Goal: Information Seeking & Learning: Learn about a topic

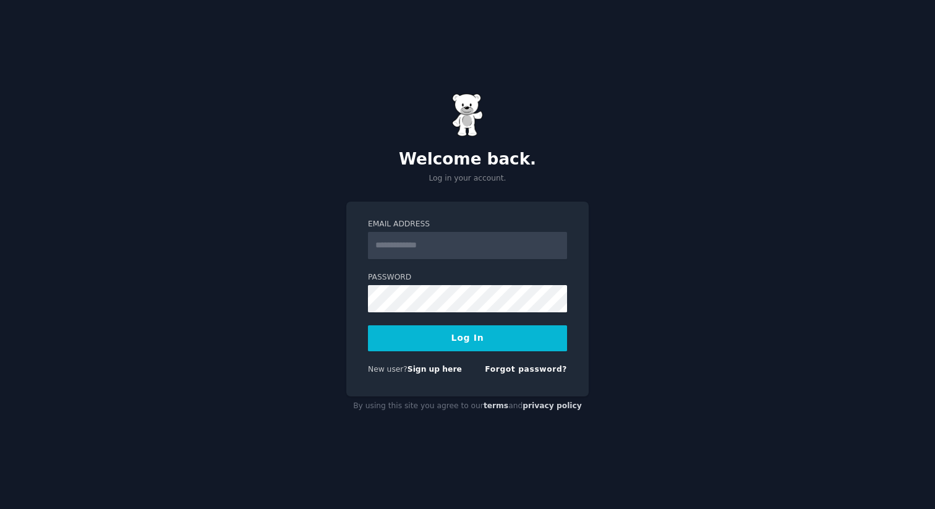
click at [0, 508] on com-1password-button at bounding box center [0, 509] width 0 height 0
type input "**********"
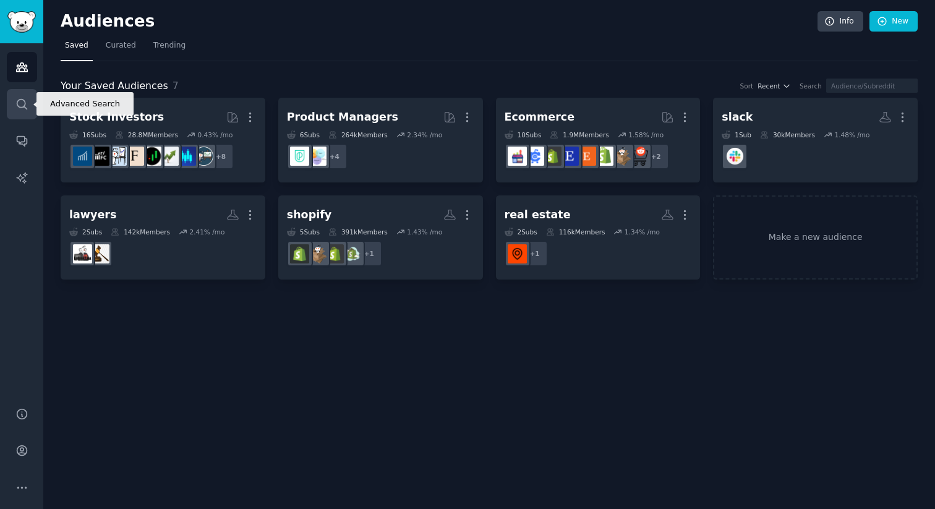
click at [18, 93] on link "Search" at bounding box center [22, 104] width 30 height 30
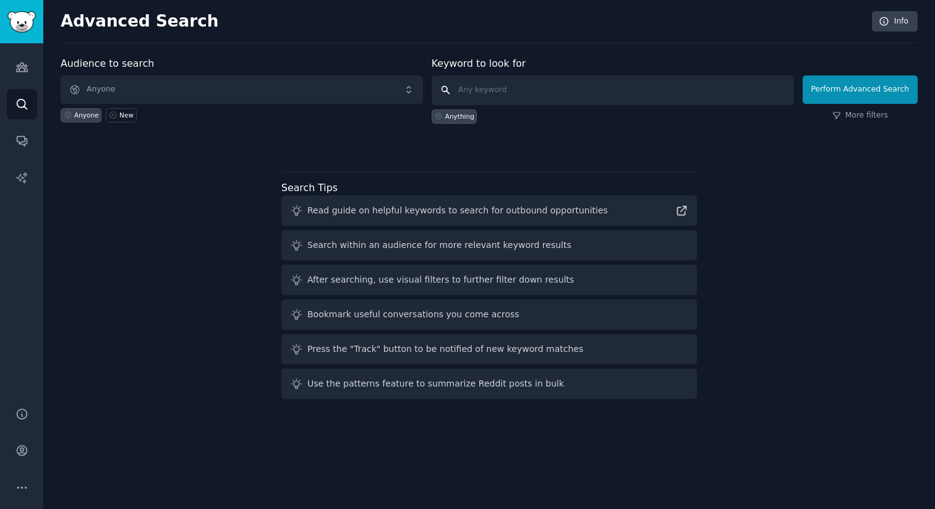
click at [497, 92] on input "text" at bounding box center [613, 90] width 362 height 30
click at [13, 62] on link "Audiences" at bounding box center [22, 67] width 30 height 30
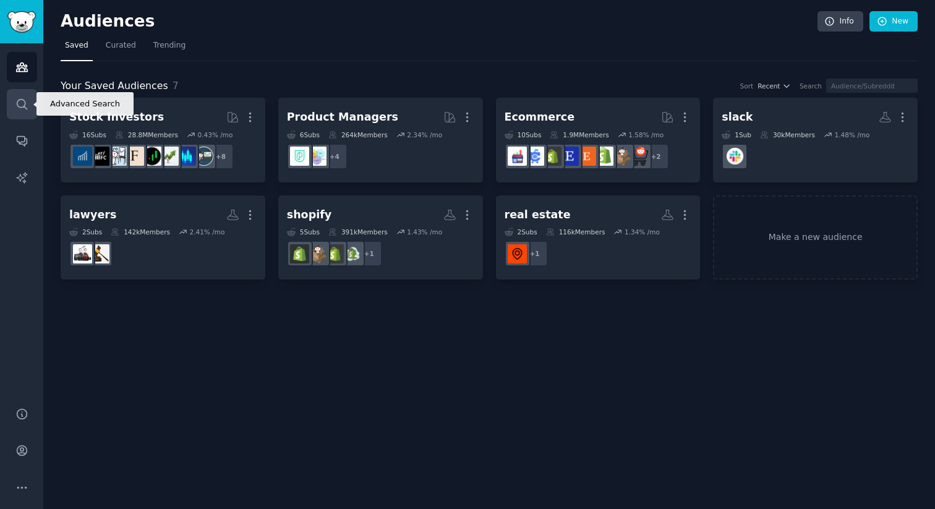
click at [22, 99] on icon "Sidebar" at bounding box center [22, 104] width 10 height 10
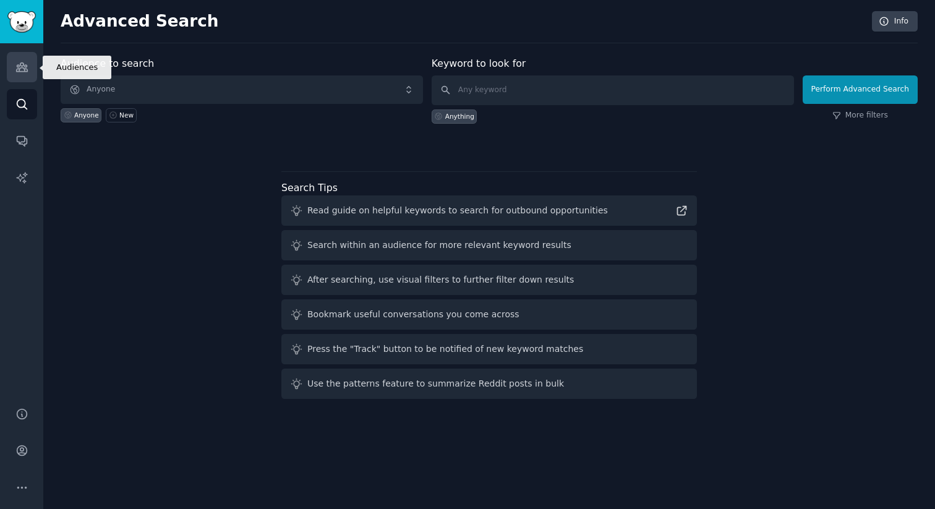
click at [22, 65] on icon "Sidebar" at bounding box center [21, 67] width 11 height 9
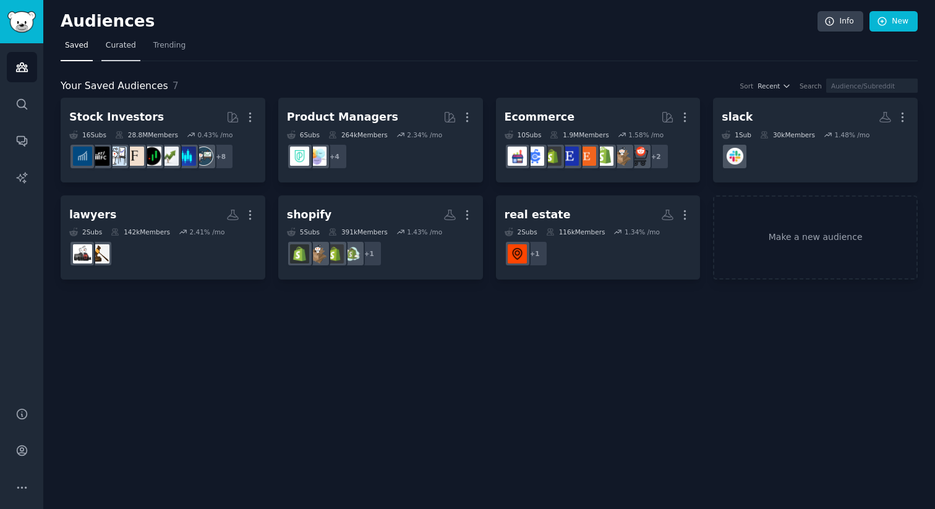
click at [120, 45] on span "Curated" at bounding box center [121, 45] width 30 height 11
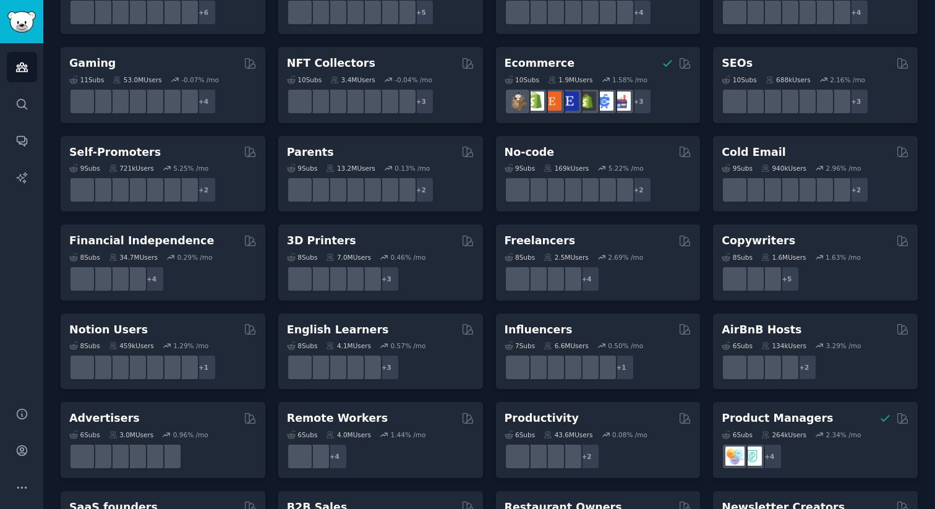
scroll to position [415, 0]
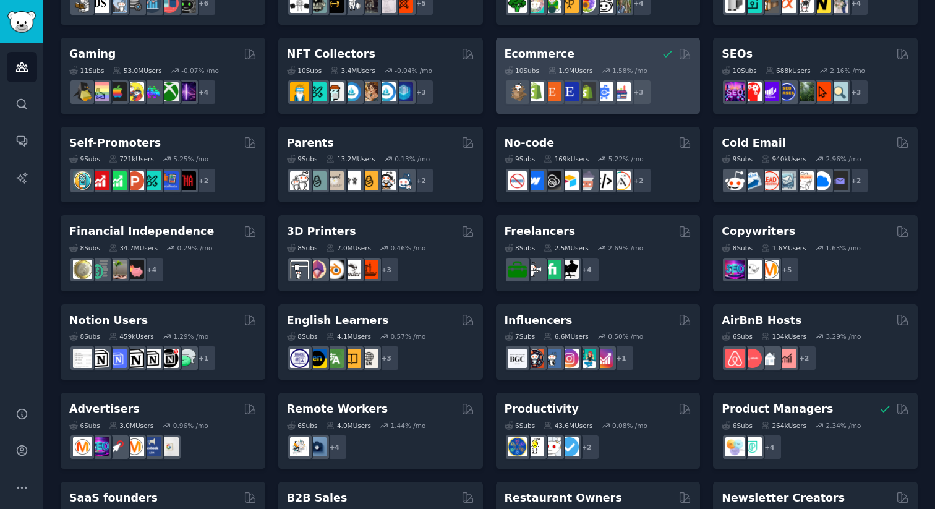
click at [539, 46] on div "Ecommerce 10 Sub s 1.9M Users 1.58 % /mo r/shopify + 3" at bounding box center [598, 76] width 205 height 76
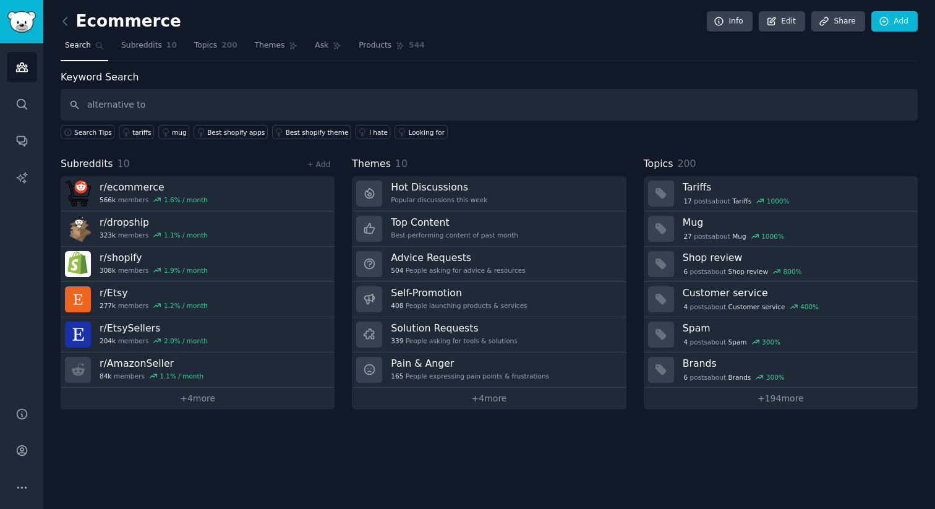
type input "alternative to"
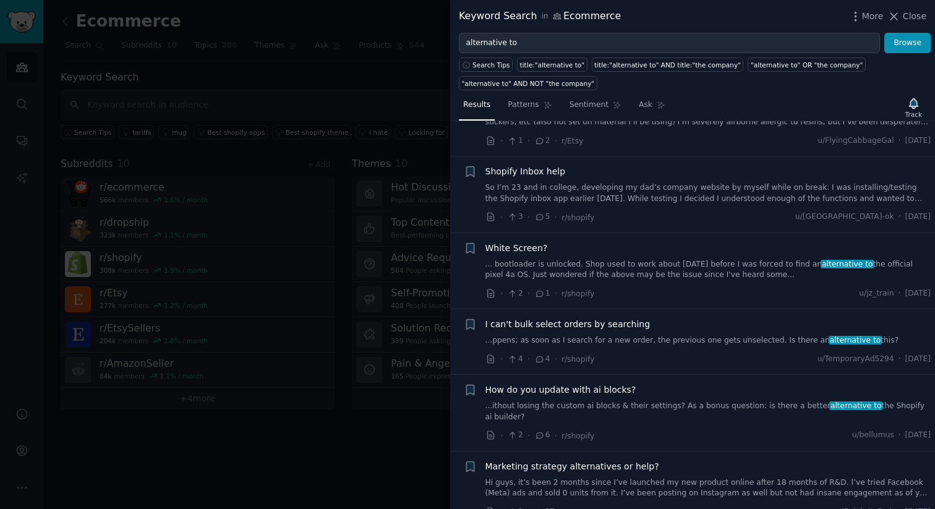
scroll to position [1509, 0]
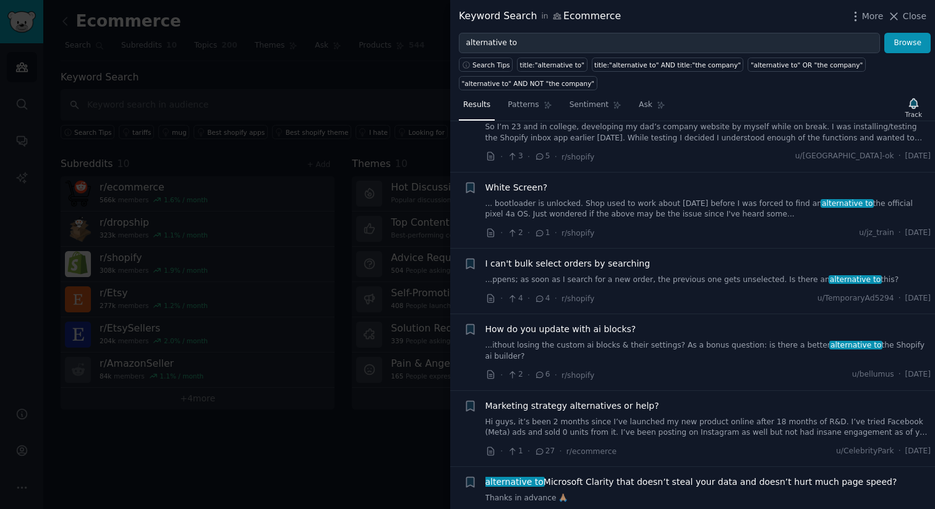
click at [357, 453] on div at bounding box center [467, 254] width 935 height 509
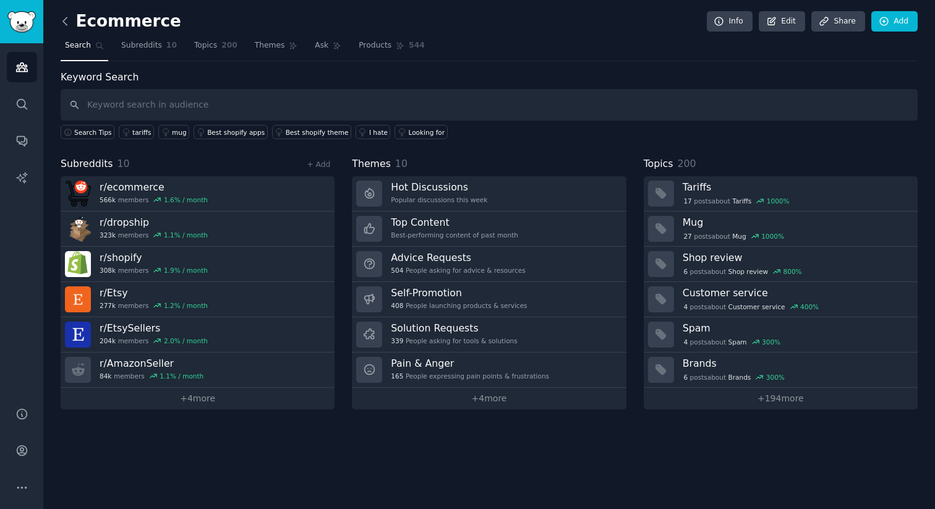
click at [64, 19] on icon at bounding box center [65, 20] width 4 height 7
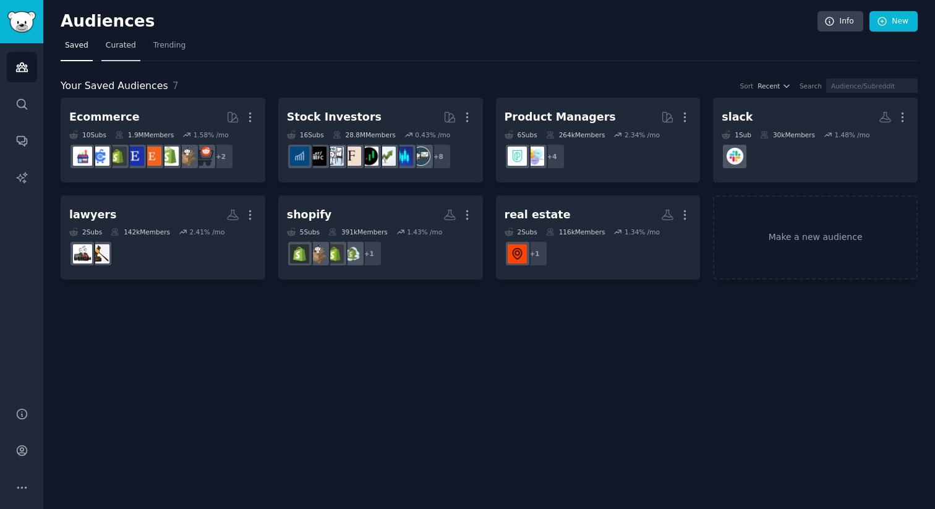
click at [132, 50] on span "Curated" at bounding box center [121, 45] width 30 height 11
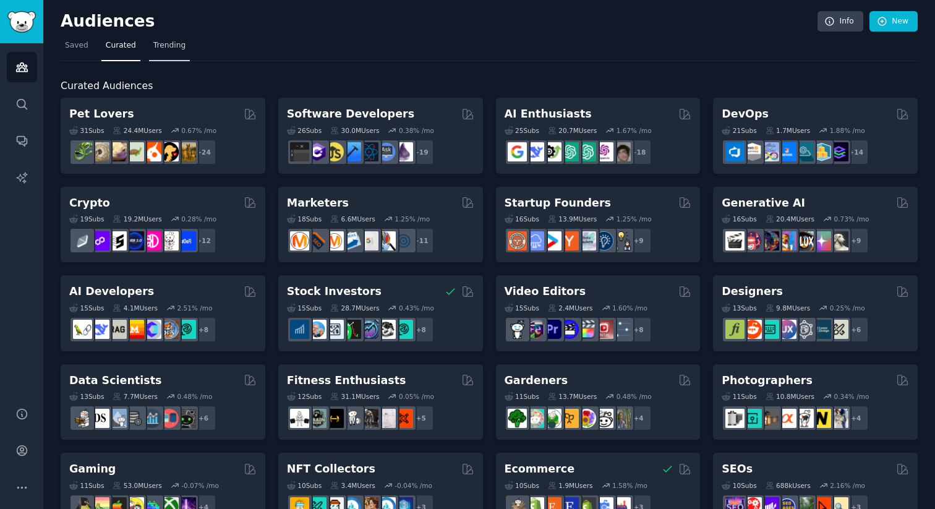
click at [169, 55] on link "Trending" at bounding box center [169, 48] width 41 height 25
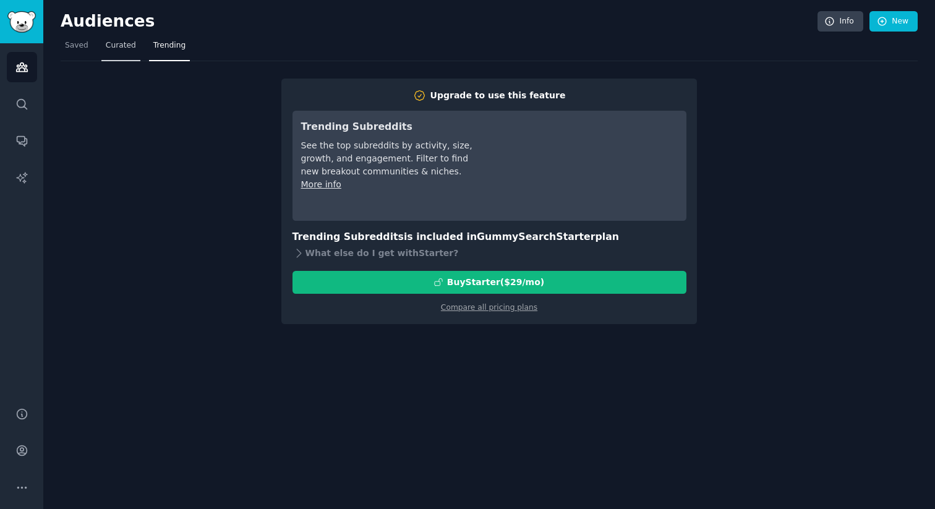
click at [121, 48] on span "Curated" at bounding box center [121, 45] width 30 height 11
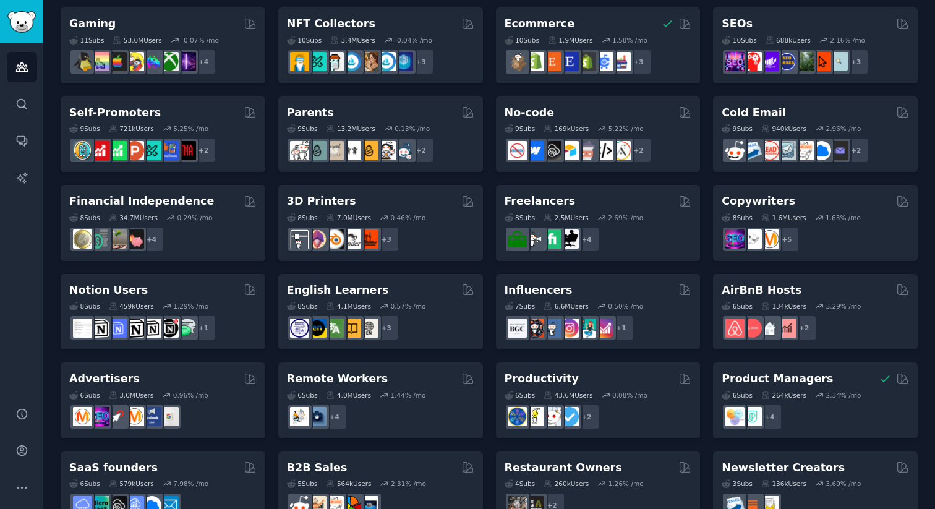
scroll to position [480, 0]
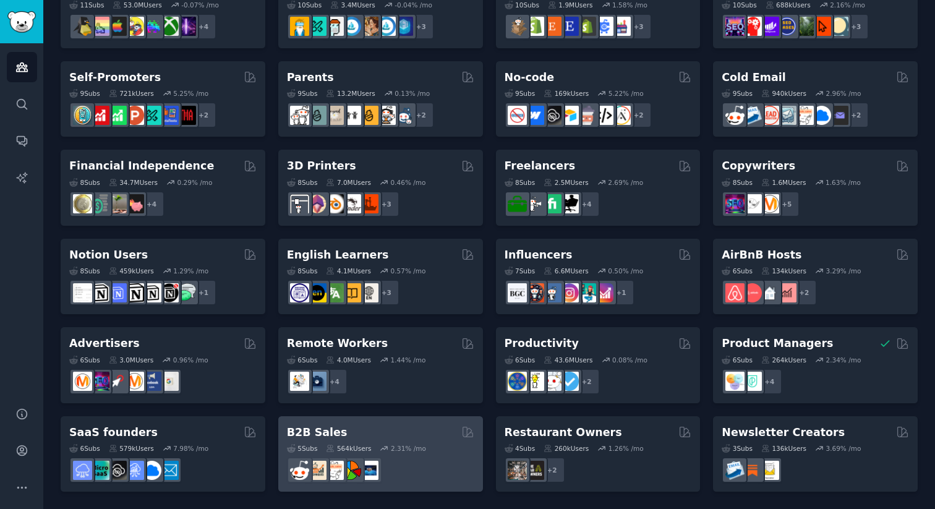
click at [300, 435] on h2 "B2B Sales" at bounding box center [317, 432] width 61 height 15
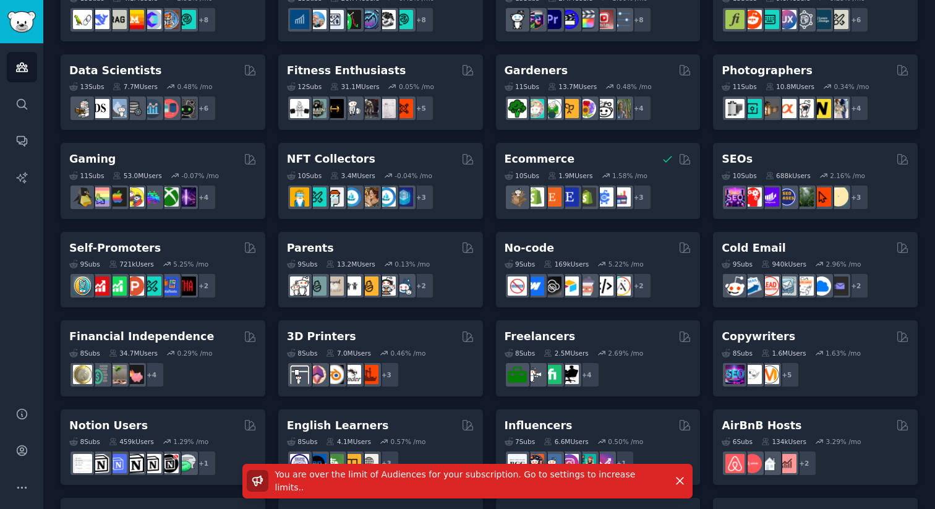
scroll to position [0, 0]
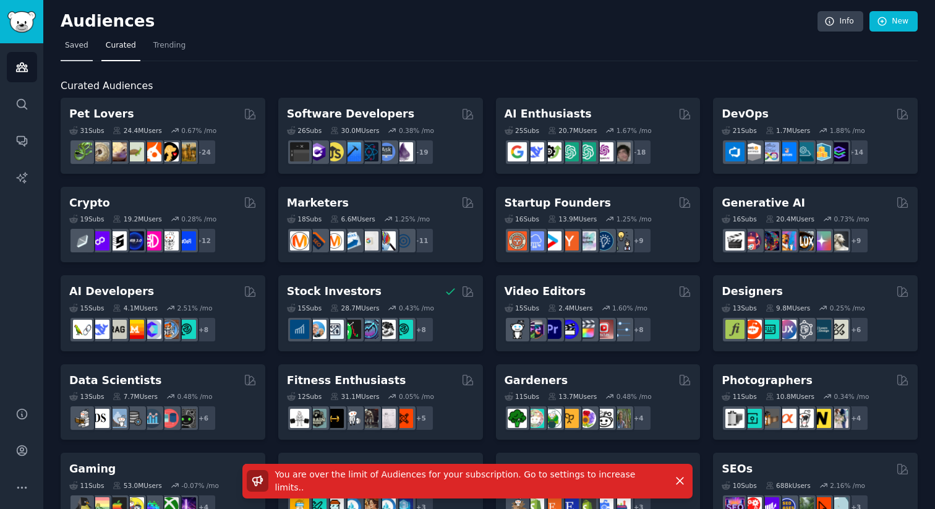
click at [76, 47] on span "Saved" at bounding box center [76, 45] width 23 height 11
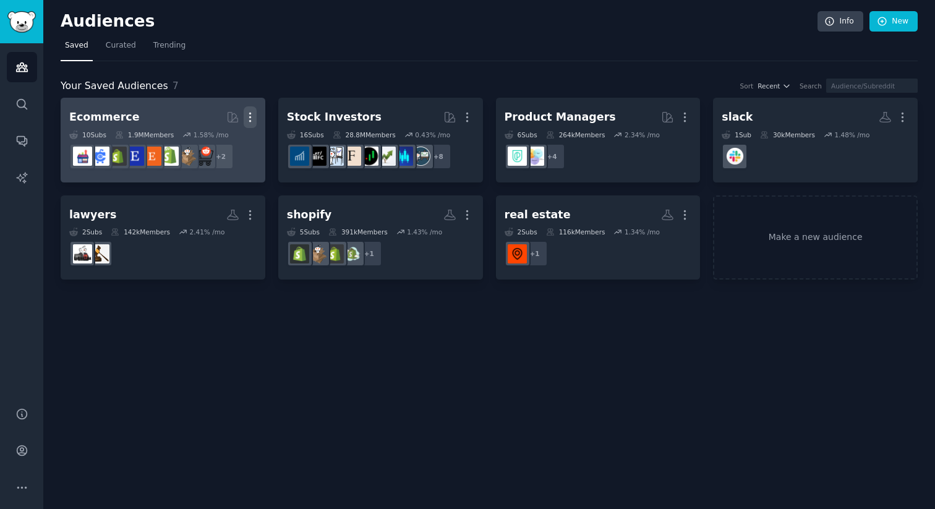
click at [255, 116] on icon "button" at bounding box center [250, 117] width 13 height 13
click at [225, 142] on p "Delete" at bounding box center [216, 143] width 28 height 13
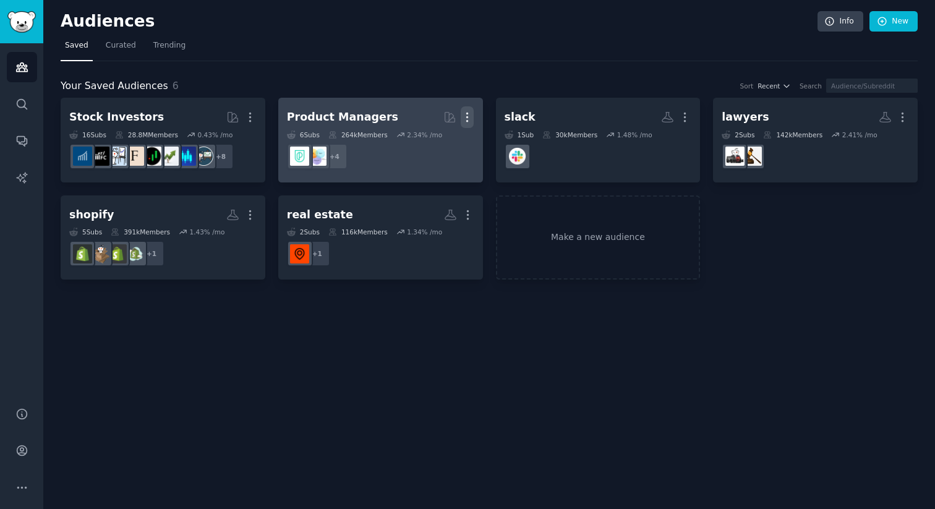
click at [466, 117] on icon "button" at bounding box center [467, 117] width 13 height 13
click at [447, 144] on p "Delete" at bounding box center [433, 143] width 28 height 13
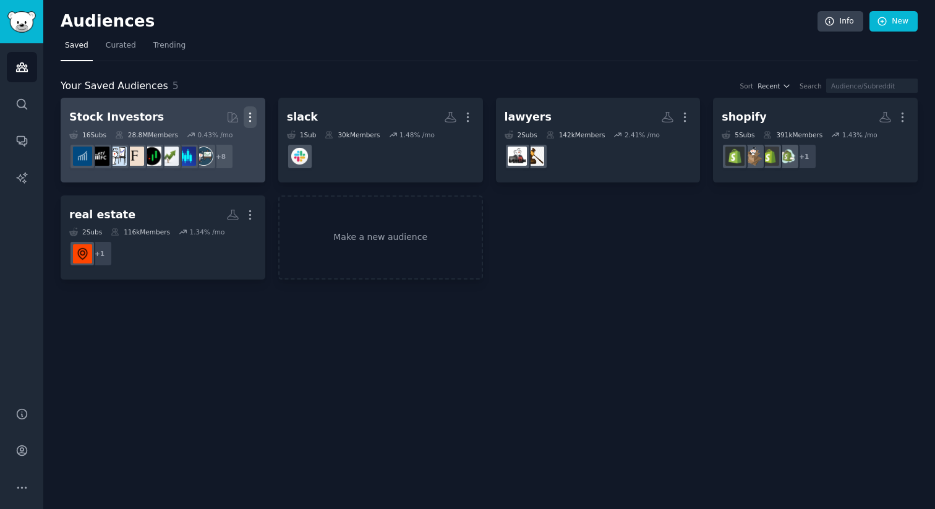
click at [250, 116] on icon "button" at bounding box center [249, 117] width 1 height 9
click at [226, 139] on p "Delete" at bounding box center [216, 143] width 28 height 13
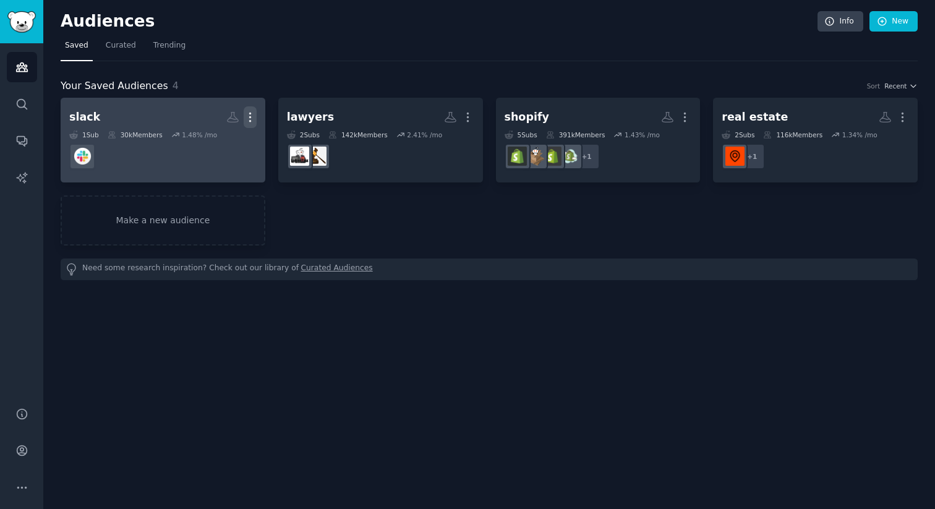
click at [249, 117] on icon "button" at bounding box center [249, 117] width 1 height 9
click at [232, 141] on div "Delete" at bounding box center [207, 143] width 59 height 26
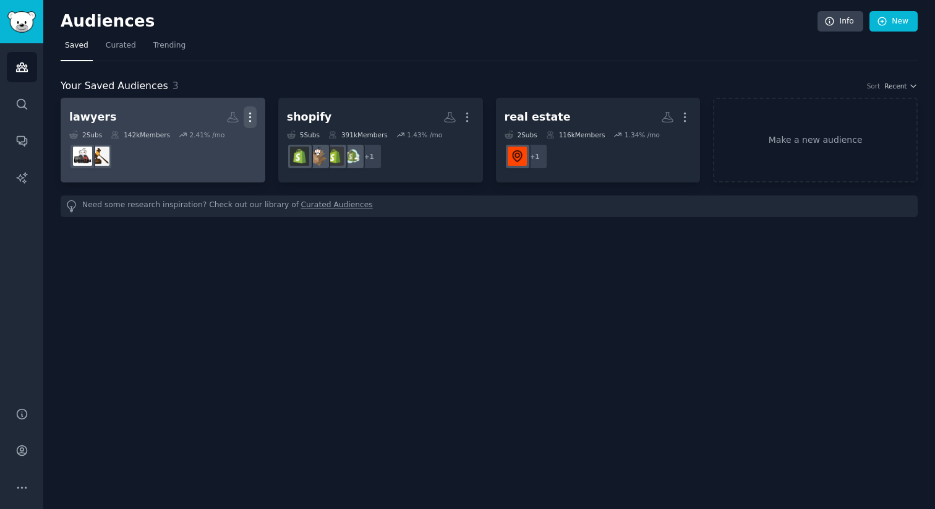
click at [250, 117] on icon "button" at bounding box center [249, 117] width 1 height 9
click at [234, 140] on div "Delete" at bounding box center [207, 143] width 59 height 26
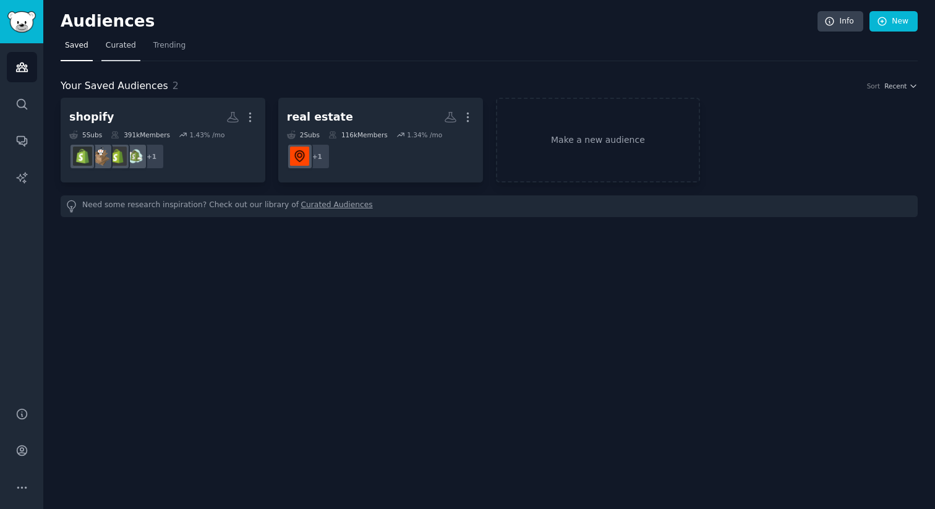
click at [110, 41] on span "Curated" at bounding box center [121, 45] width 30 height 11
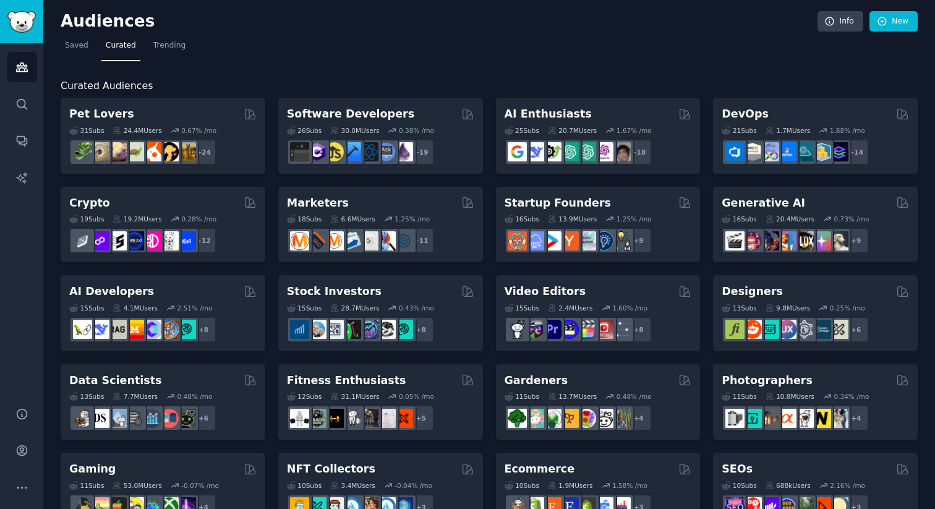
scroll to position [480, 0]
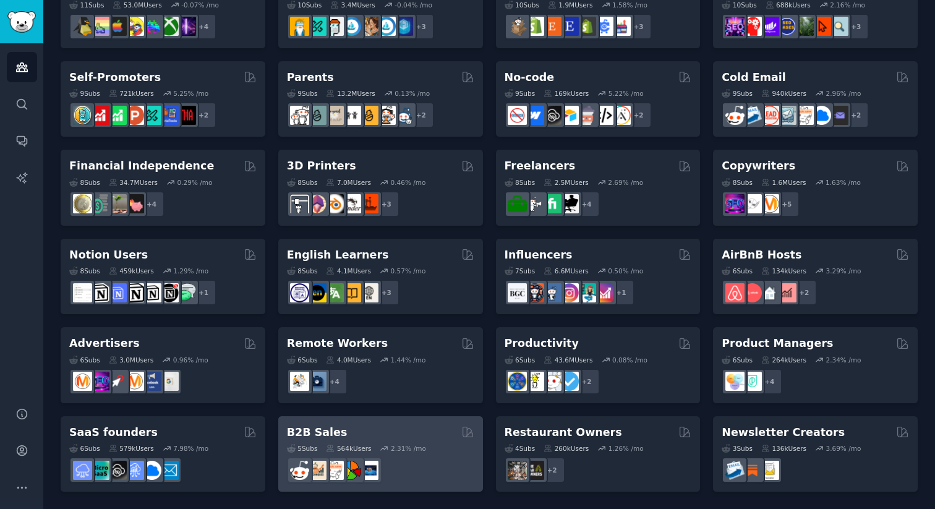
click at [315, 432] on h2 "B2B Sales" at bounding box center [317, 432] width 61 height 15
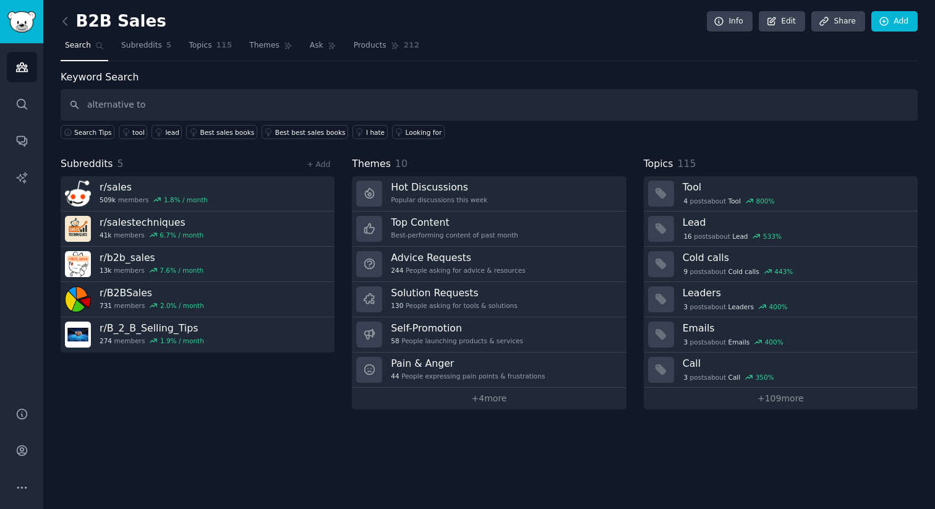
type input "alternative to"
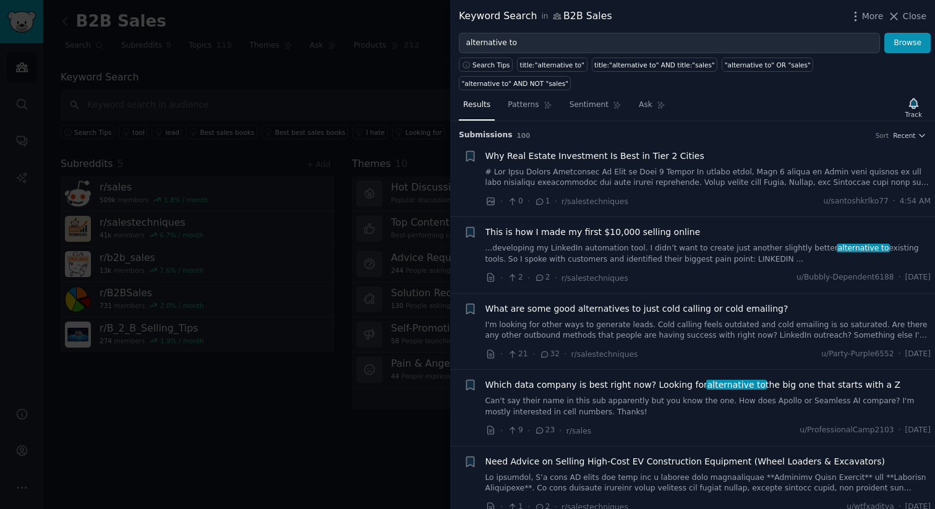
click at [325, 90] on div at bounding box center [467, 254] width 935 height 509
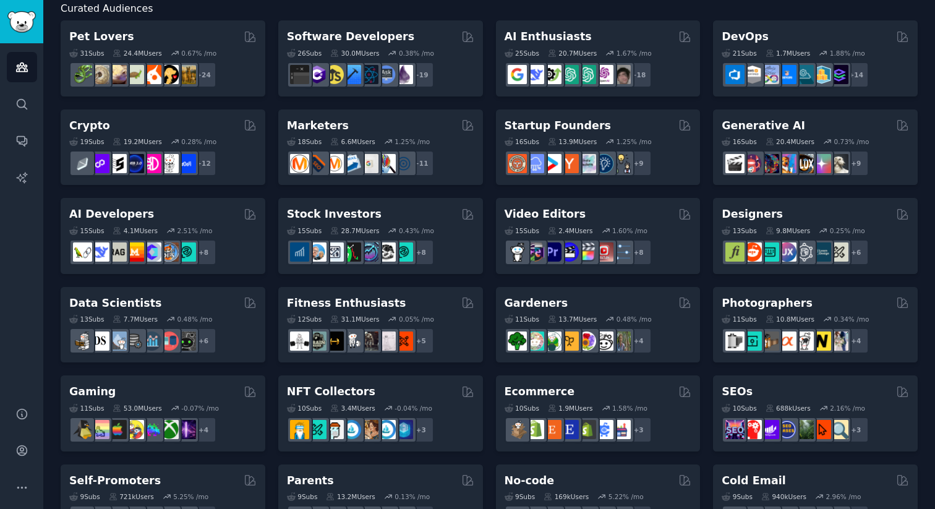
scroll to position [84, 0]
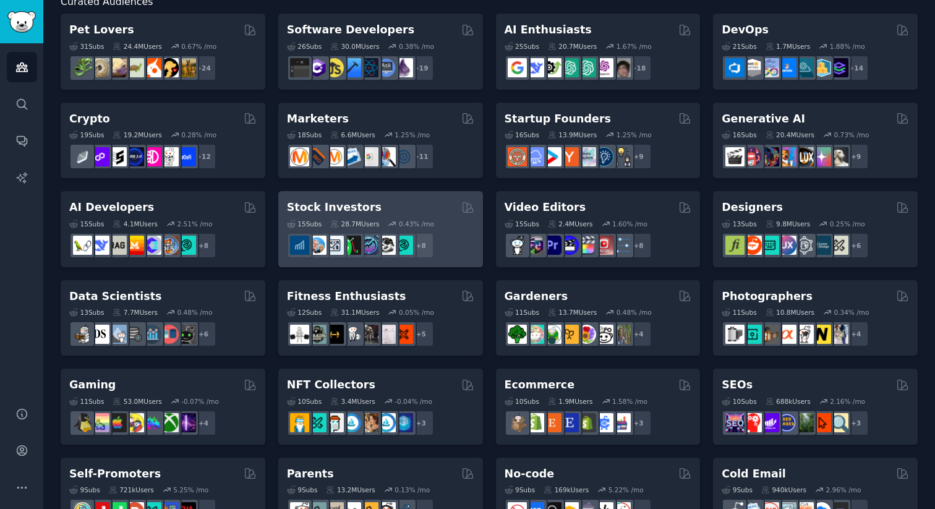
click at [322, 205] on h2 "Stock Investors" at bounding box center [334, 207] width 95 height 15
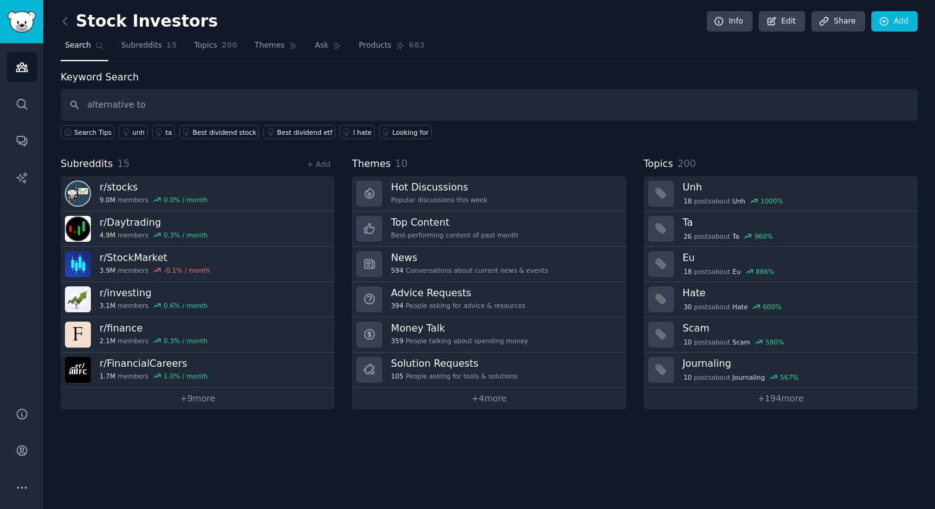
type input "alternative to"
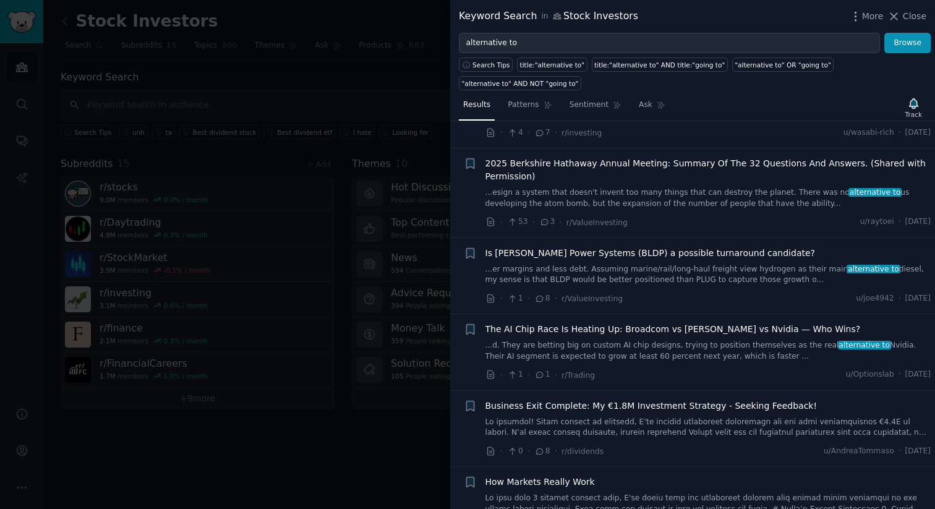
scroll to position [979, 0]
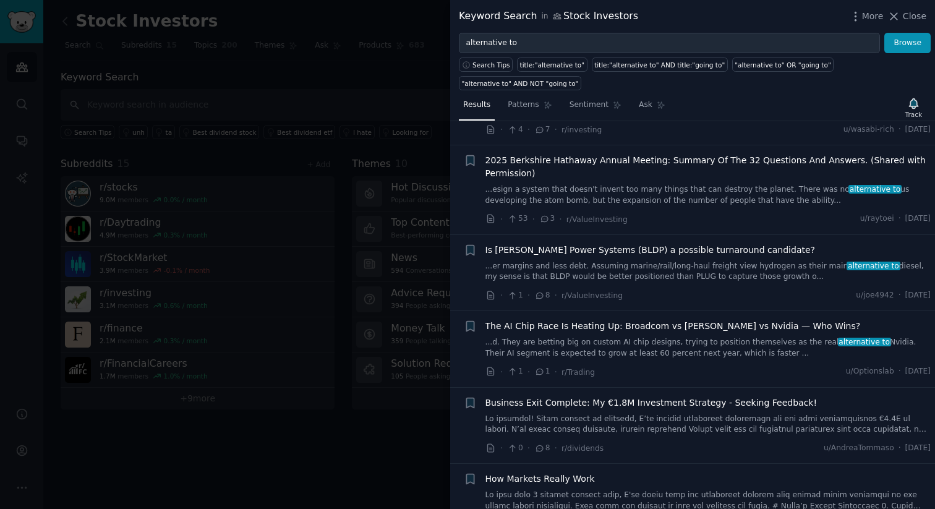
click at [353, 446] on div at bounding box center [467, 254] width 935 height 509
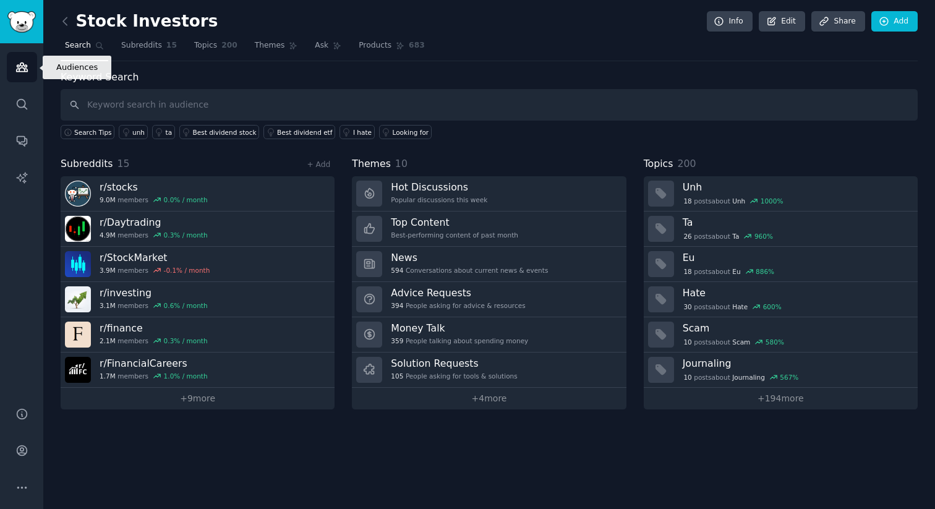
click at [22, 64] on icon "Sidebar" at bounding box center [21, 67] width 13 height 13
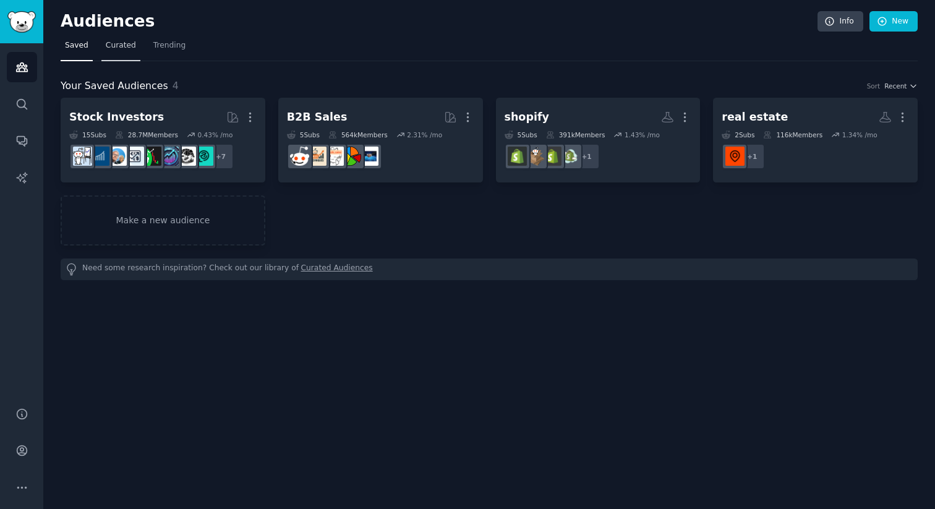
click at [126, 48] on span "Curated" at bounding box center [121, 45] width 30 height 11
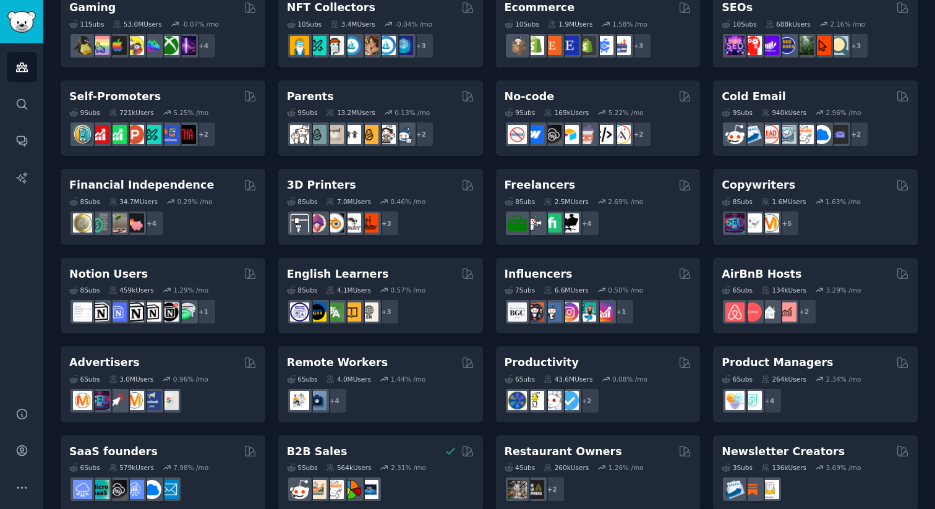
scroll to position [461, 0]
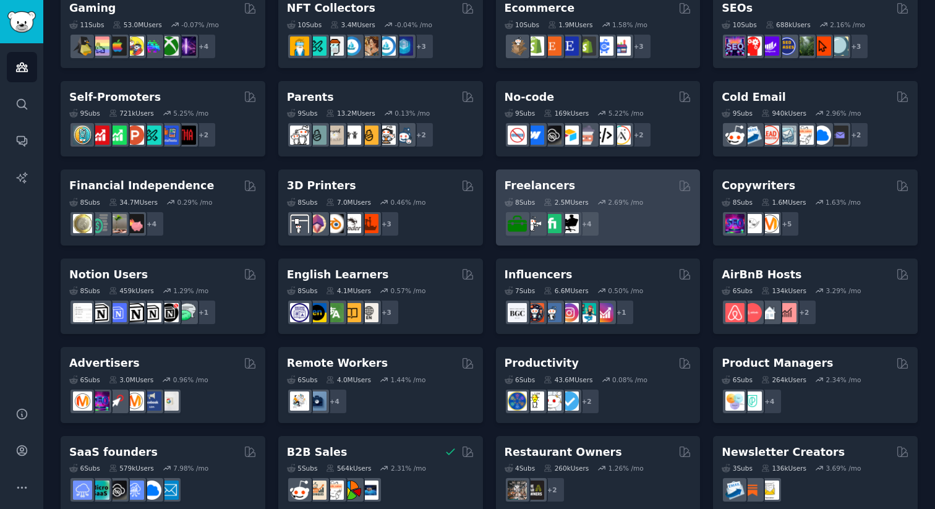
click at [532, 186] on h2 "Freelancers" at bounding box center [540, 185] width 71 height 15
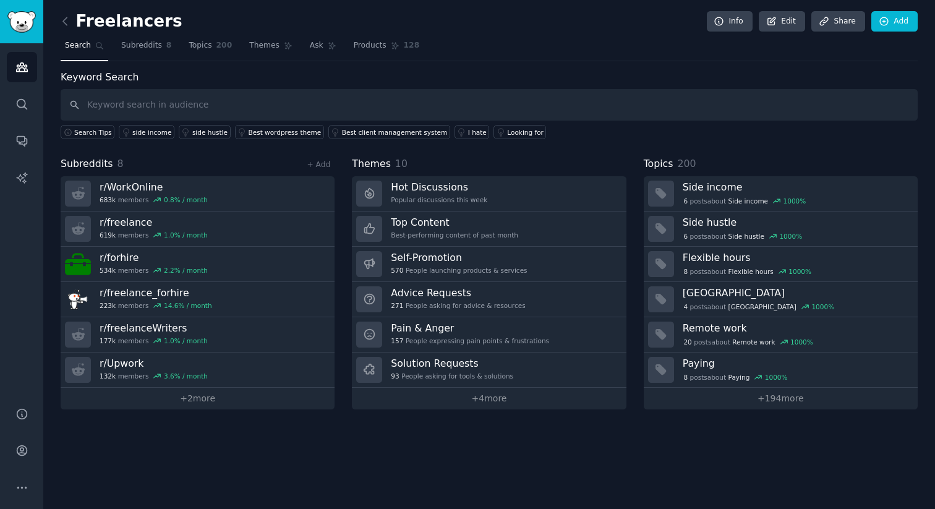
click at [328, 109] on input "text" at bounding box center [489, 105] width 857 height 32
type input "alternative to"
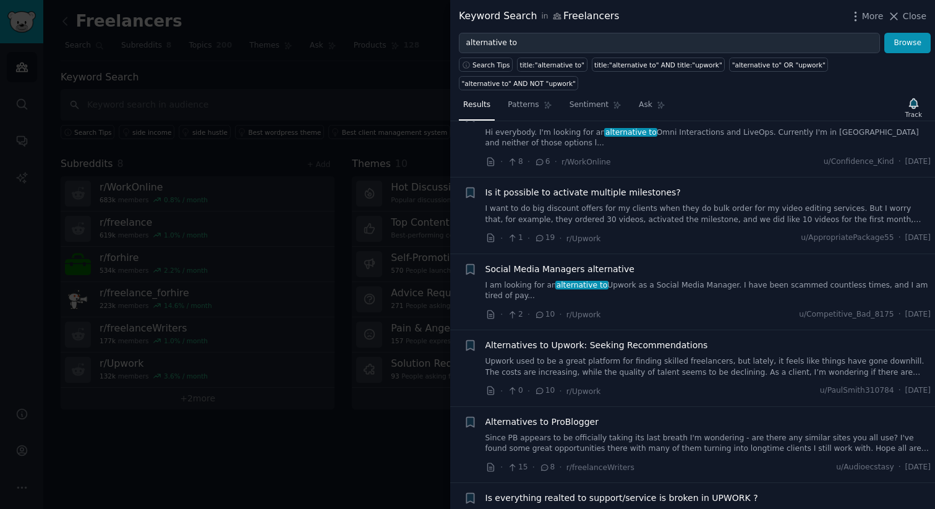
scroll to position [1423, 0]
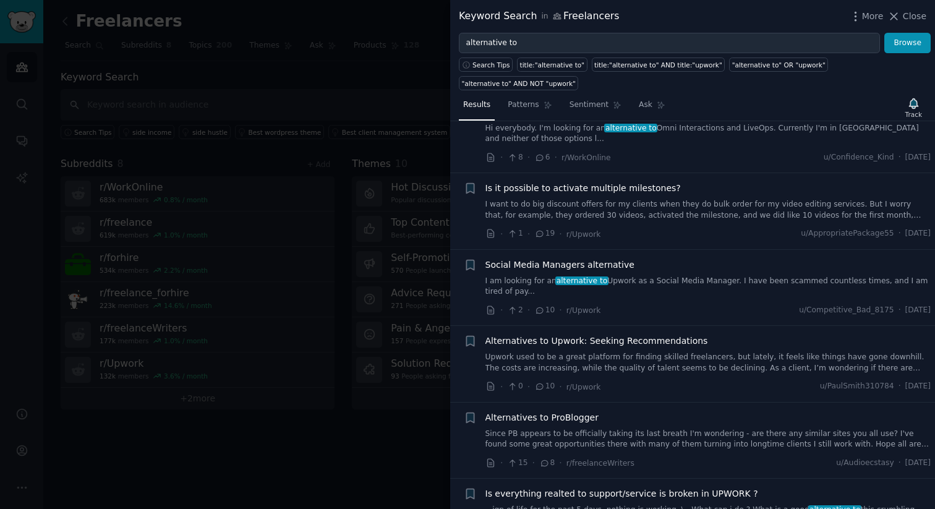
click at [395, 91] on div at bounding box center [467, 254] width 935 height 509
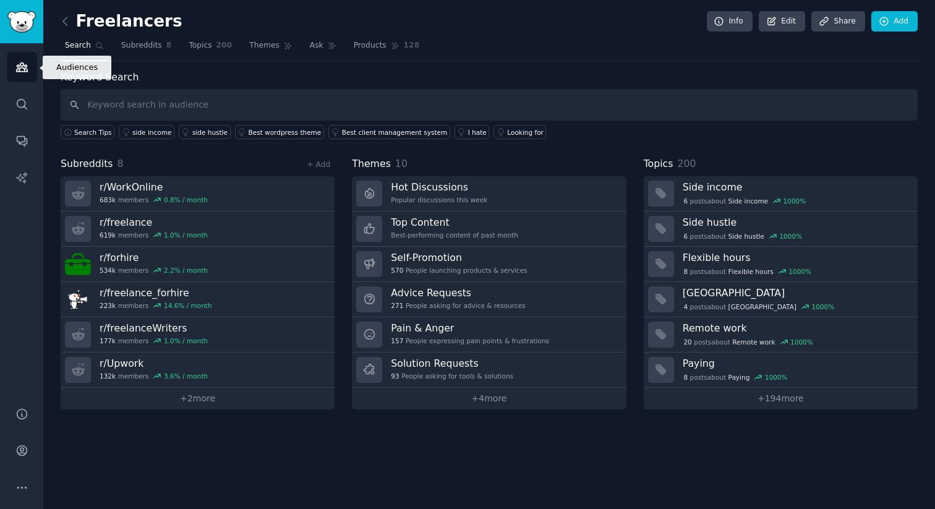
click at [23, 69] on icon "Sidebar" at bounding box center [21, 67] width 13 height 13
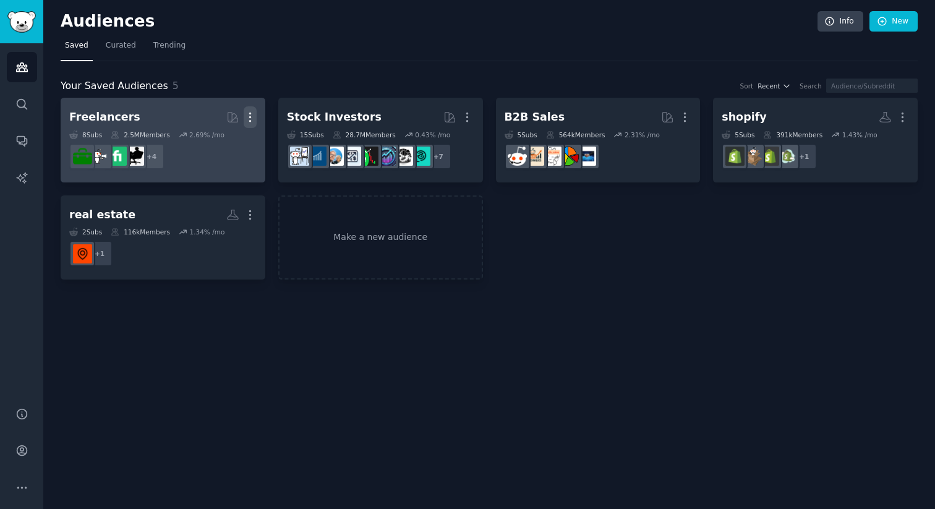
click at [254, 119] on icon "button" at bounding box center [250, 117] width 13 height 13
click at [232, 141] on div "Delete" at bounding box center [207, 143] width 59 height 26
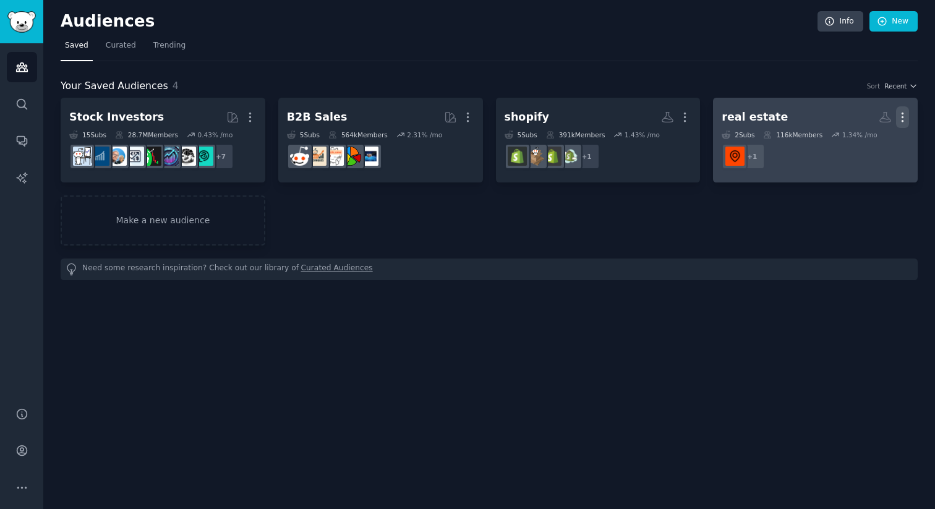
click at [897, 114] on icon "button" at bounding box center [902, 117] width 13 height 13
click at [850, 147] on icon at bounding box center [843, 143] width 13 height 13
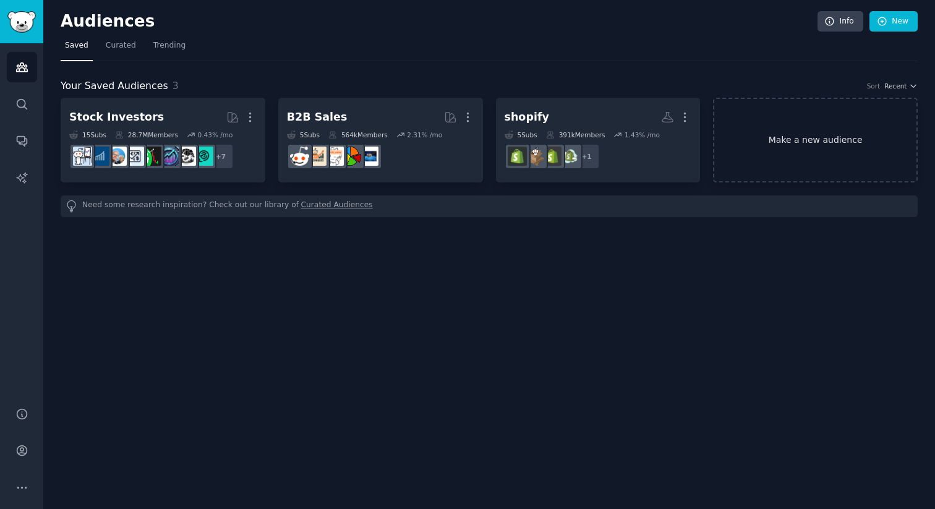
click at [730, 111] on link "Make a new audience" at bounding box center [815, 140] width 205 height 85
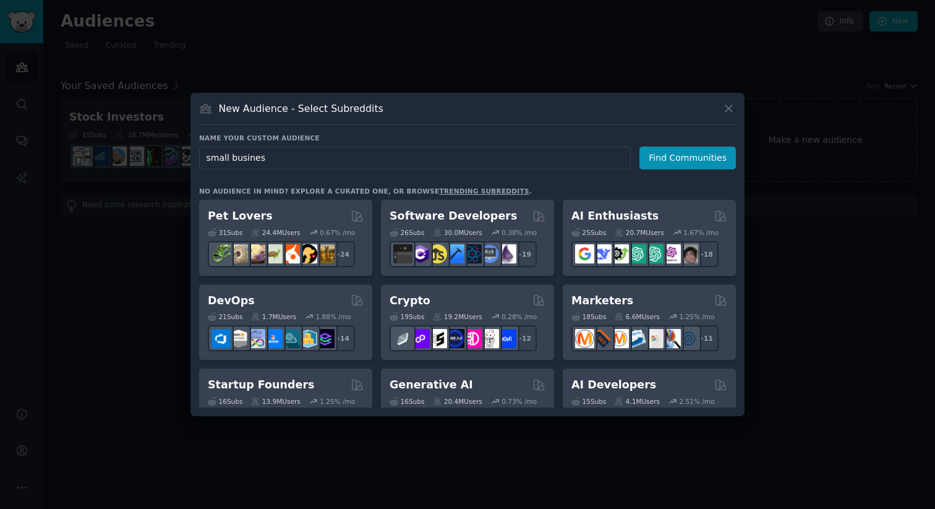
type input "small business"
click button "Find Communities" at bounding box center [687, 158] width 96 height 23
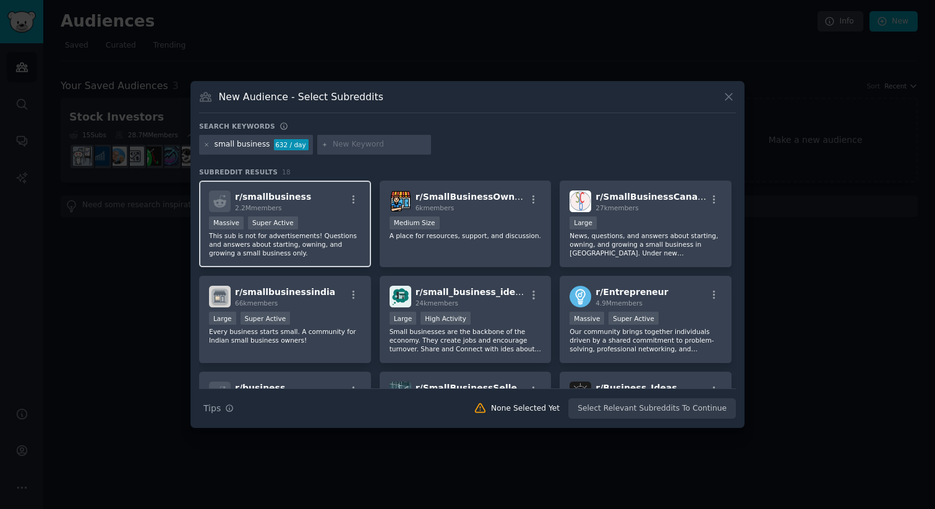
click at [276, 256] on p "This sub is not for advertisements! Questions and answers about starting, ownin…" at bounding box center [285, 244] width 152 height 26
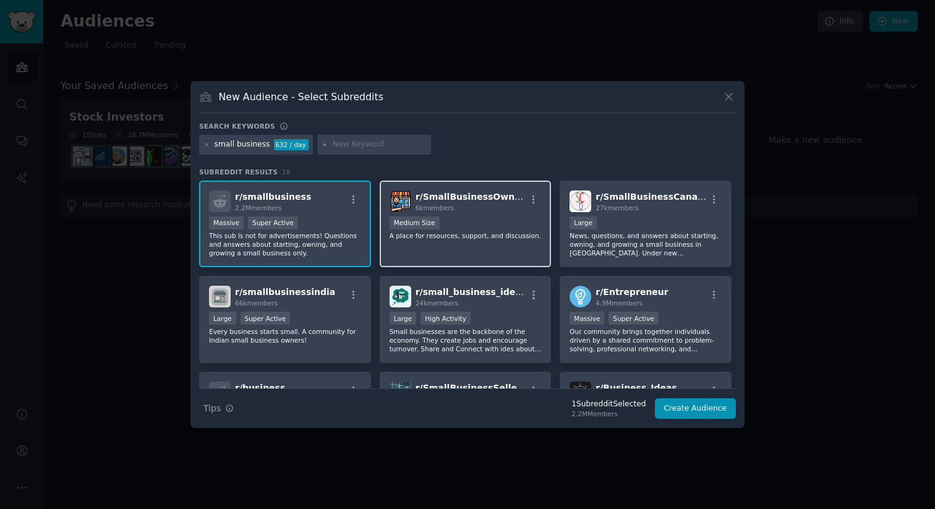
click at [476, 240] on div "r/ SmallBusinessOwners 6k members Medium Size A place for resources, support, a…" at bounding box center [466, 224] width 172 height 87
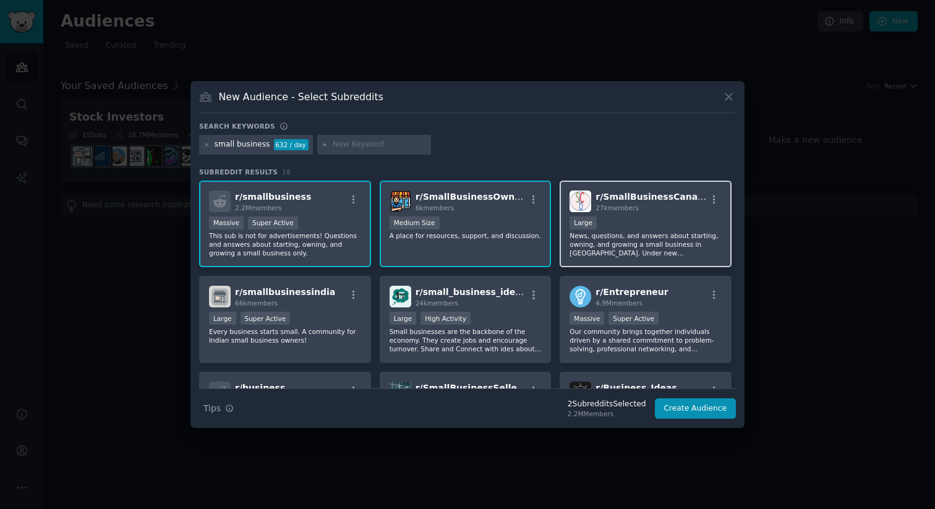
click at [654, 202] on h2 "r/ SmallBusinessCanada 27k members" at bounding box center [650, 201] width 111 height 22
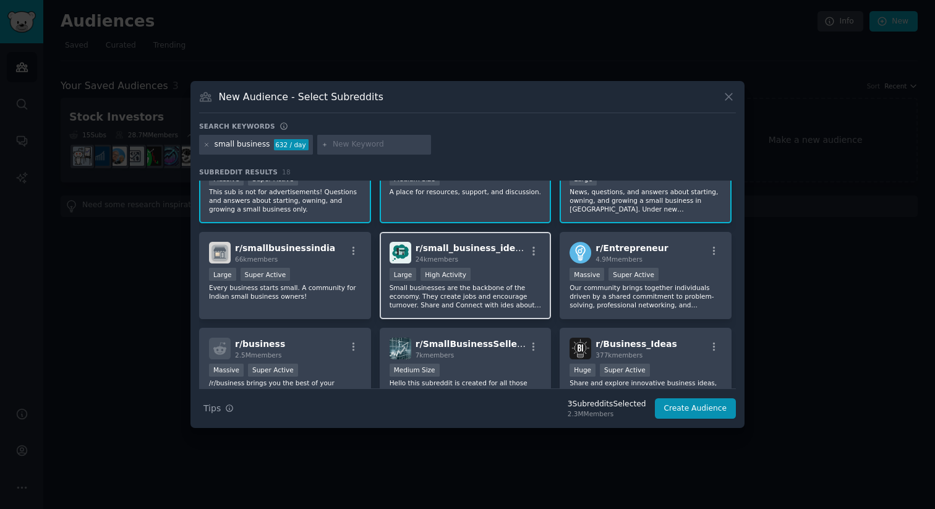
scroll to position [40, 0]
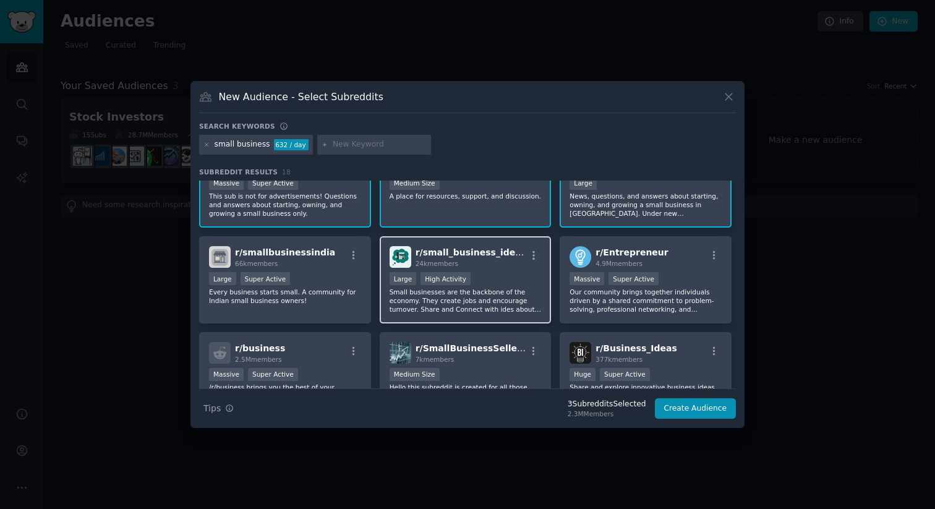
click at [468, 313] on div "r/ small_business_ideas 24k members Large High Activity Small businesses are th…" at bounding box center [466, 279] width 172 height 87
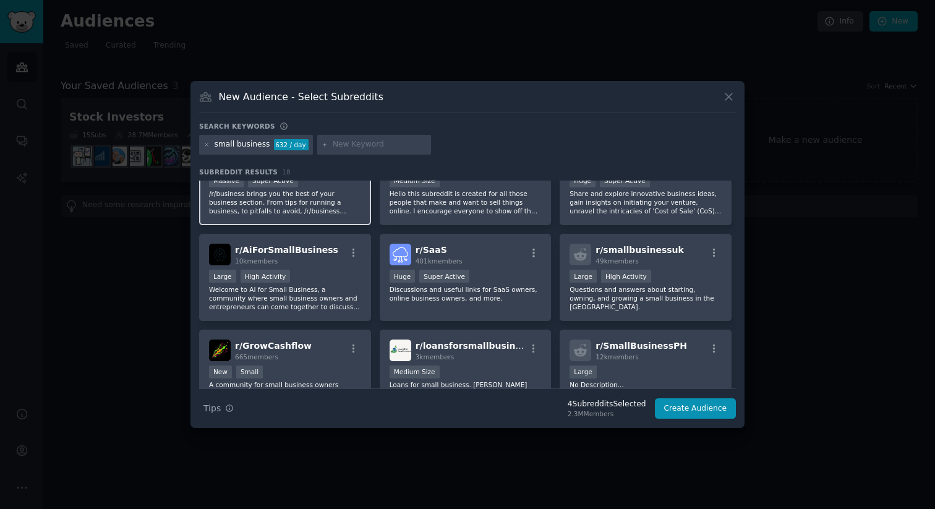
scroll to position [234, 0]
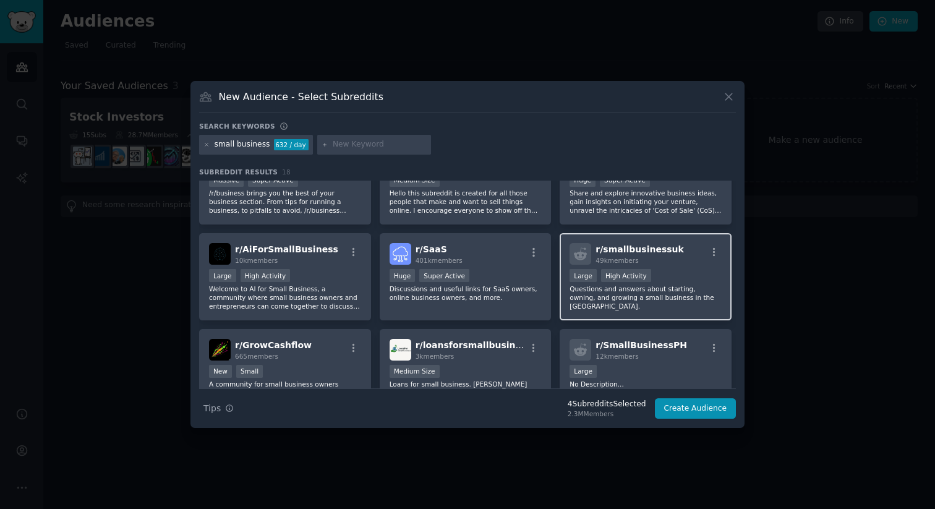
click at [590, 309] on div "r/ smallbusinessuk 49k members Large High Activity Questions and answers about …" at bounding box center [646, 276] width 172 height 87
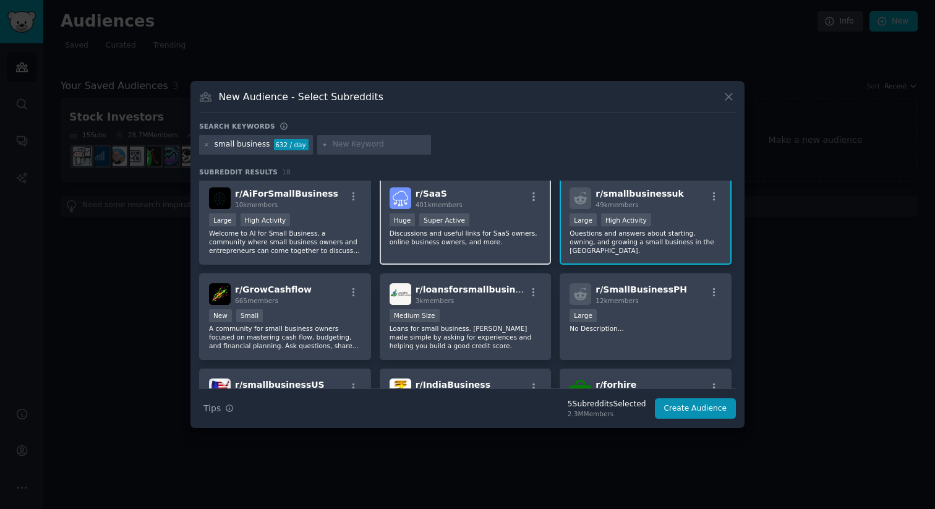
scroll to position [292, 0]
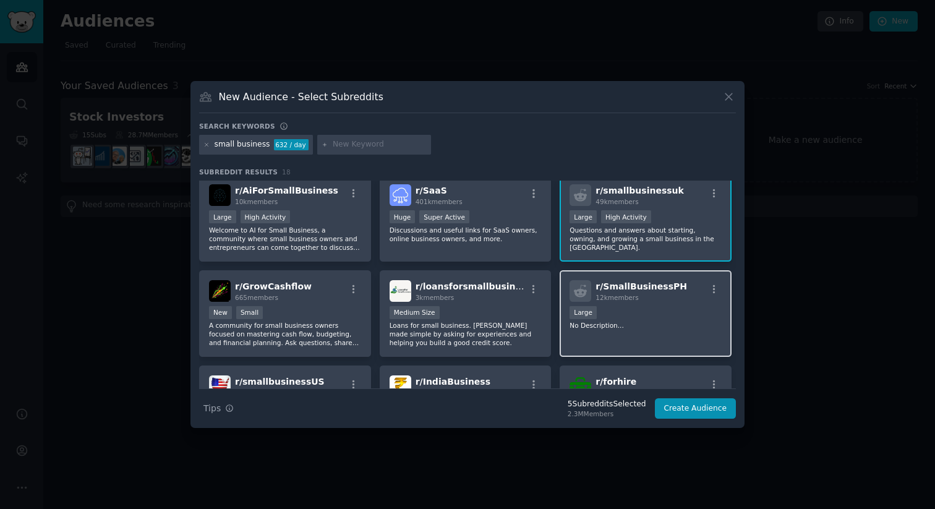
click at [613, 307] on div "Large" at bounding box center [645, 313] width 152 height 15
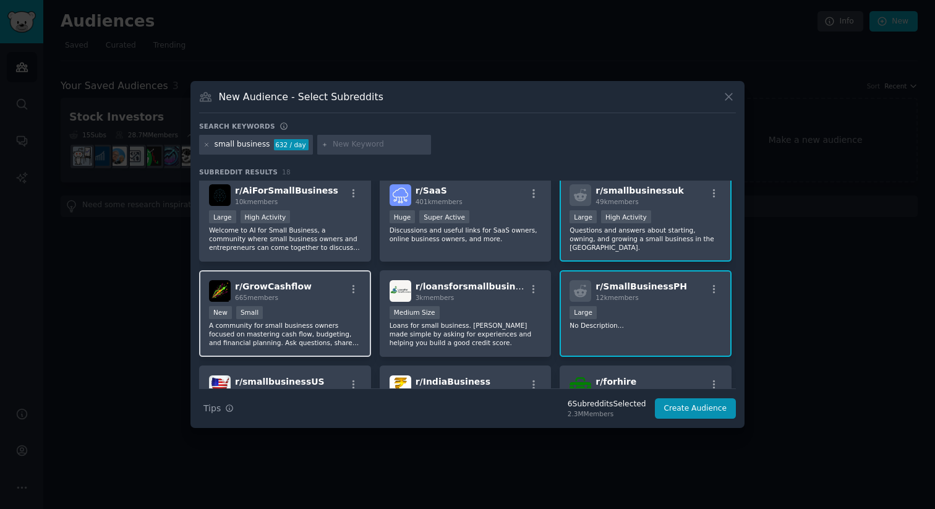
scroll to position [306, 0]
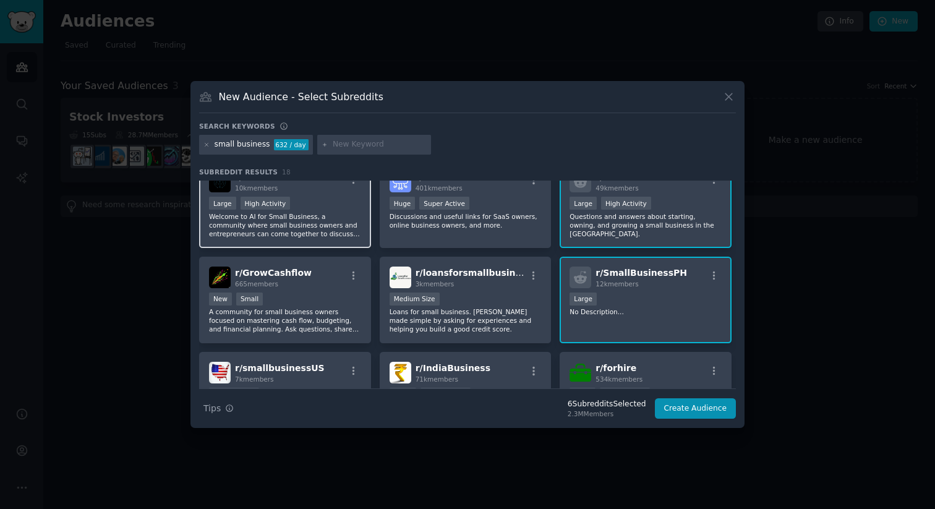
click at [300, 234] on p "Welcome to AI for Small Business, a community where small business owners and e…" at bounding box center [285, 225] width 152 height 26
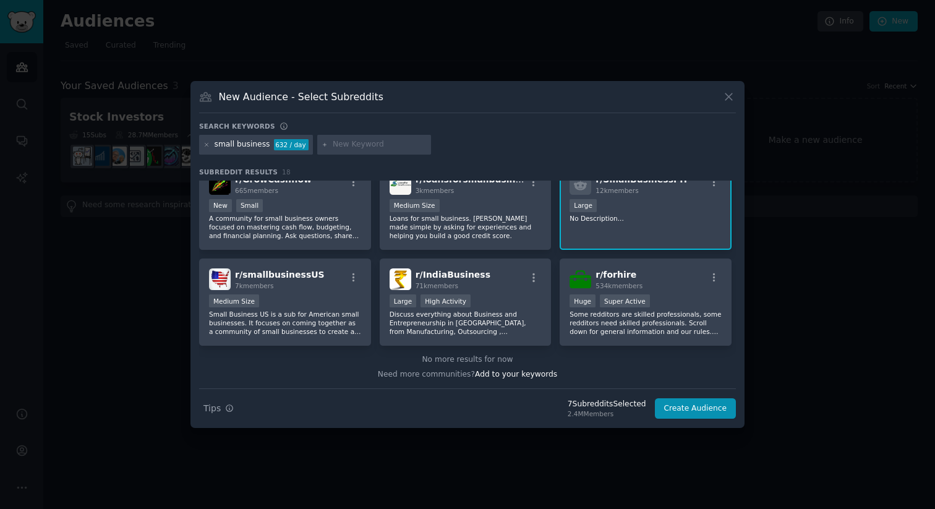
scroll to position [400, 0]
click at [315, 315] on p "Small Business US is a sub for American small businesses. It focuses on coming …" at bounding box center [285, 322] width 152 height 26
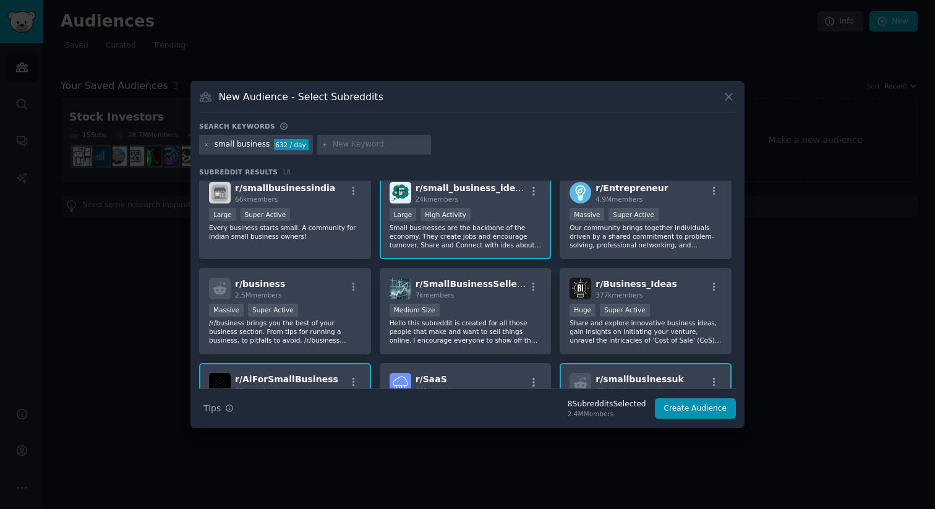
scroll to position [103, 0]
click at [488, 338] on p "Hello this subreddit is created for all those people that make and want to sell…" at bounding box center [466, 332] width 152 height 26
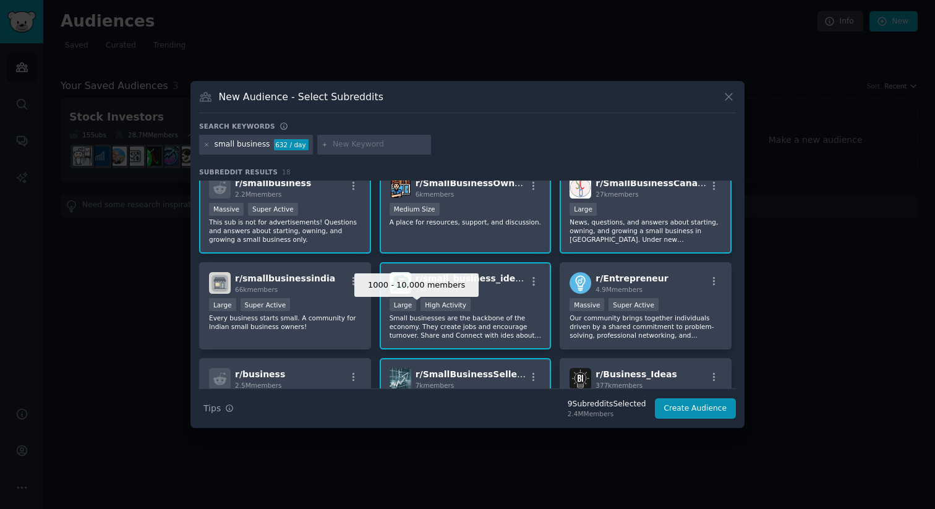
scroll to position [0, 0]
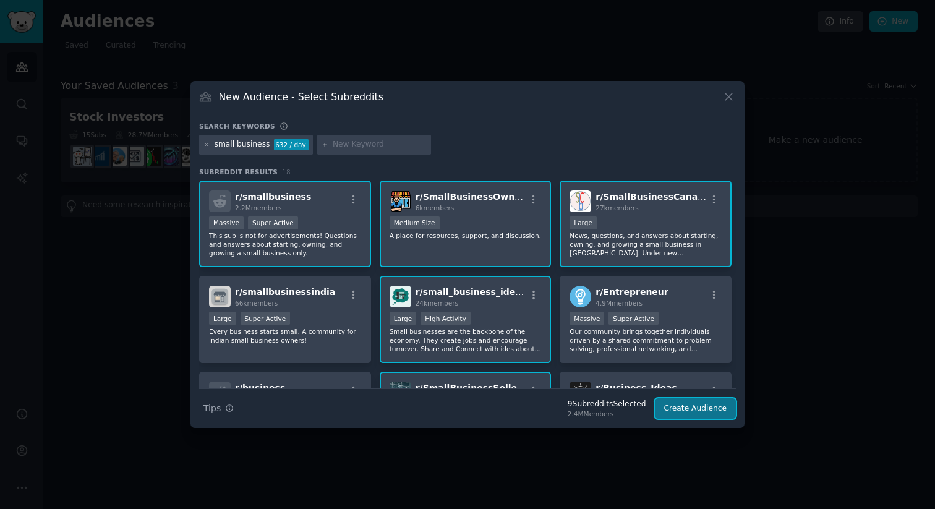
click at [685, 403] on button "Create Audience" at bounding box center [696, 408] width 82 height 21
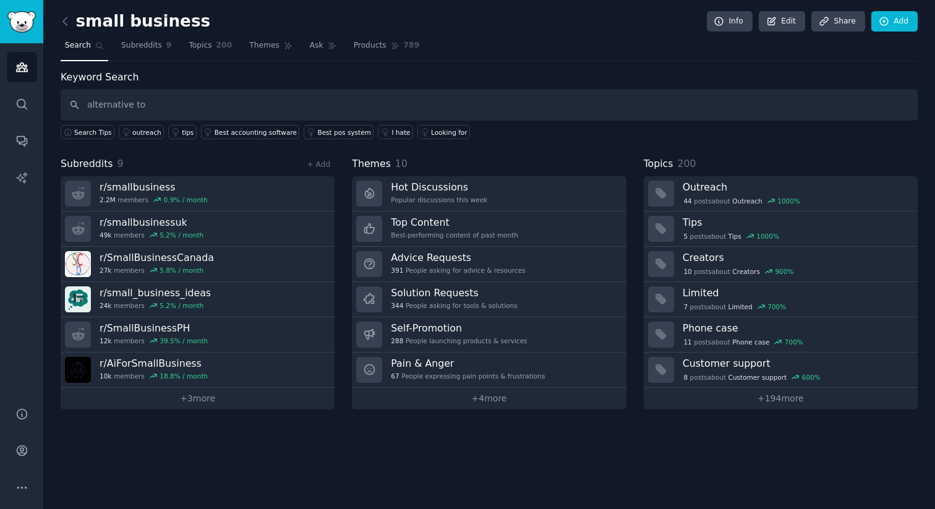
type input "alternative to"
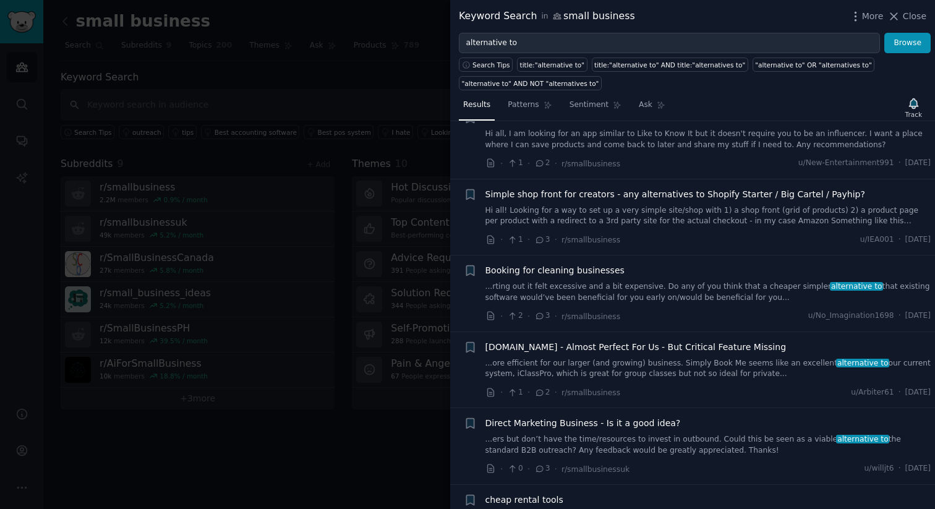
scroll to position [4958, 0]
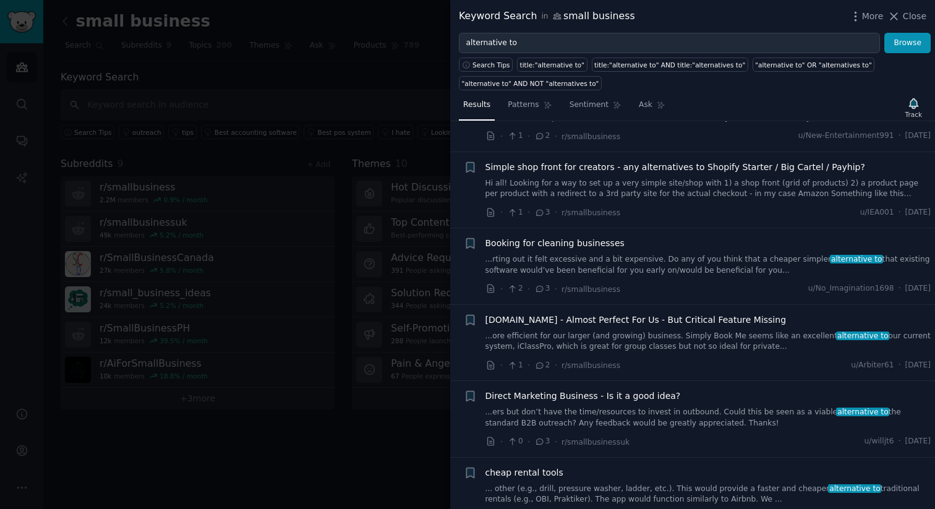
click at [597, 237] on span "Booking for cleaning businesses" at bounding box center [554, 243] width 139 height 13
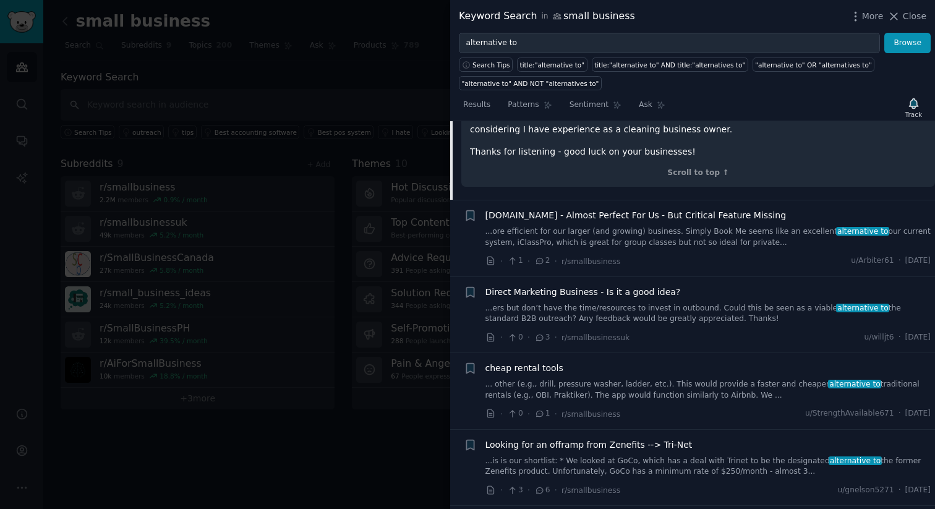
scroll to position [5334, 0]
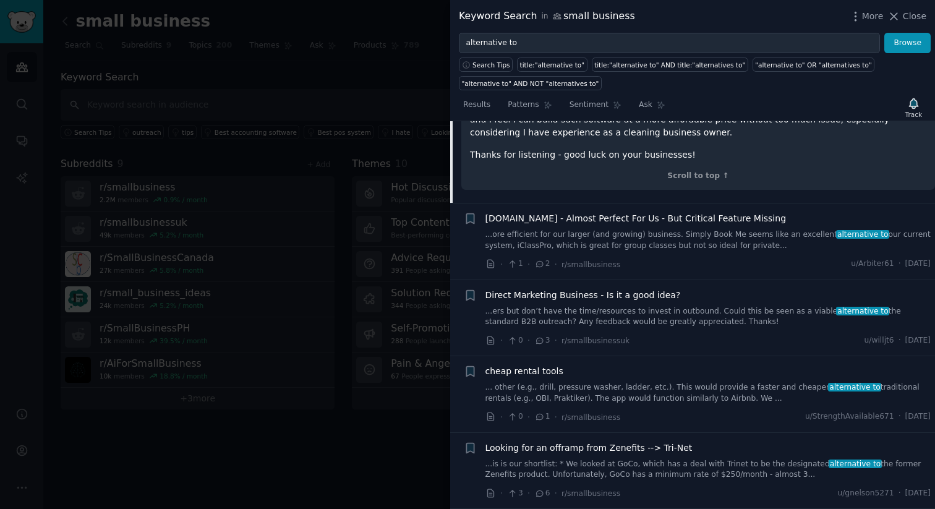
click at [685, 212] on span "[DOMAIN_NAME] - Almost Perfect For Us - But Critical Feature Missing" at bounding box center [635, 218] width 301 height 13
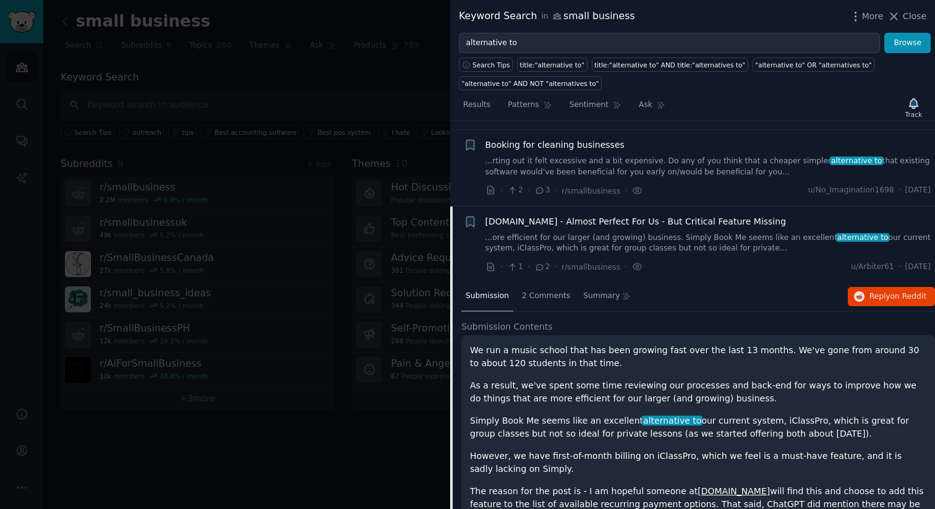
scroll to position [5055, 0]
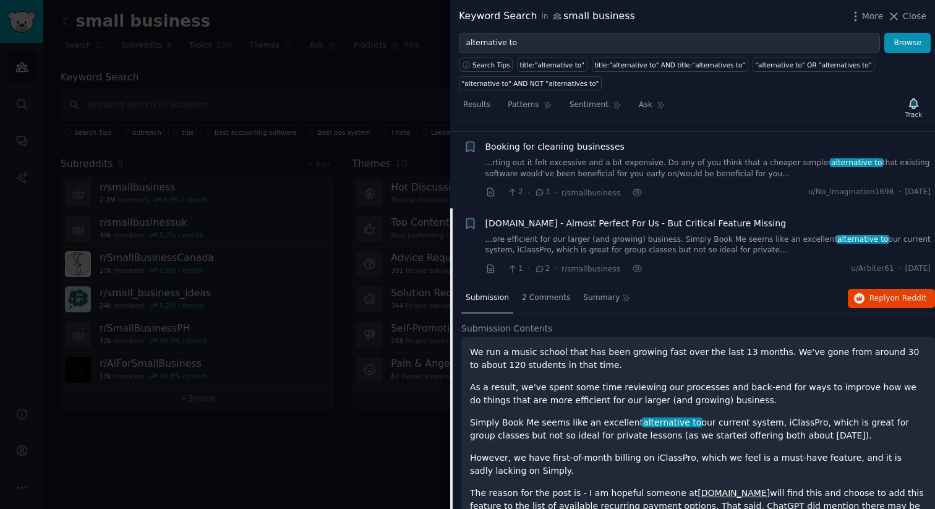
click at [680, 234] on link "...ore efficient for our larger (and growing) business. Simply Book Me seems li…" at bounding box center [708, 245] width 446 height 22
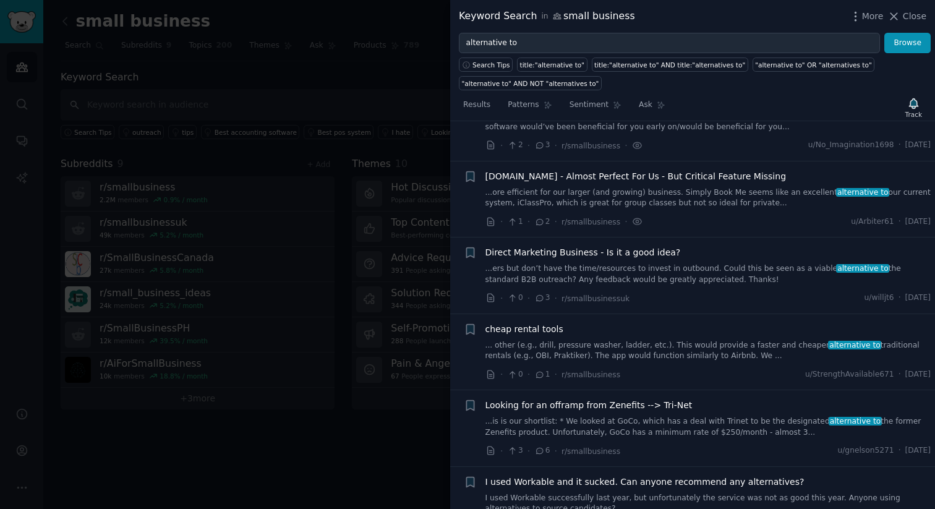
scroll to position [5103, 0]
click at [467, 171] on icon "button" at bounding box center [469, 176] width 7 height 10
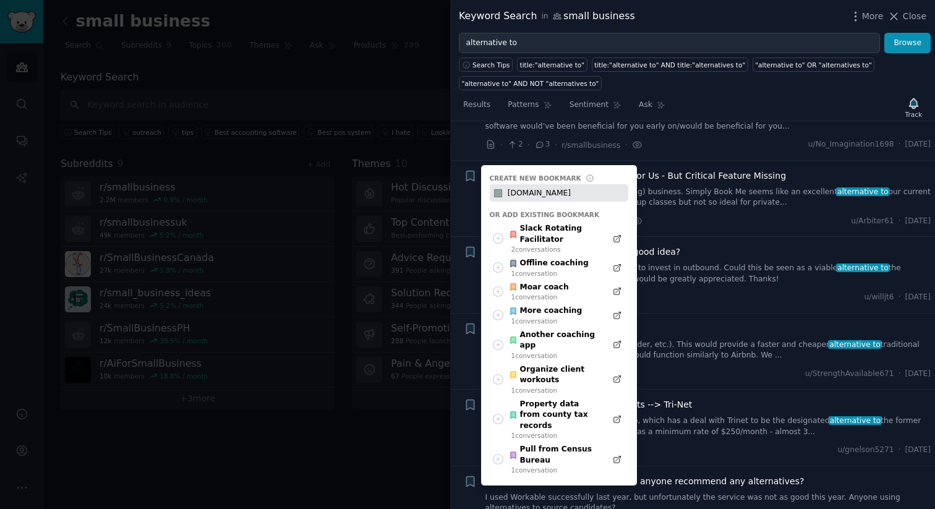
type input "[DOMAIN_NAME]"
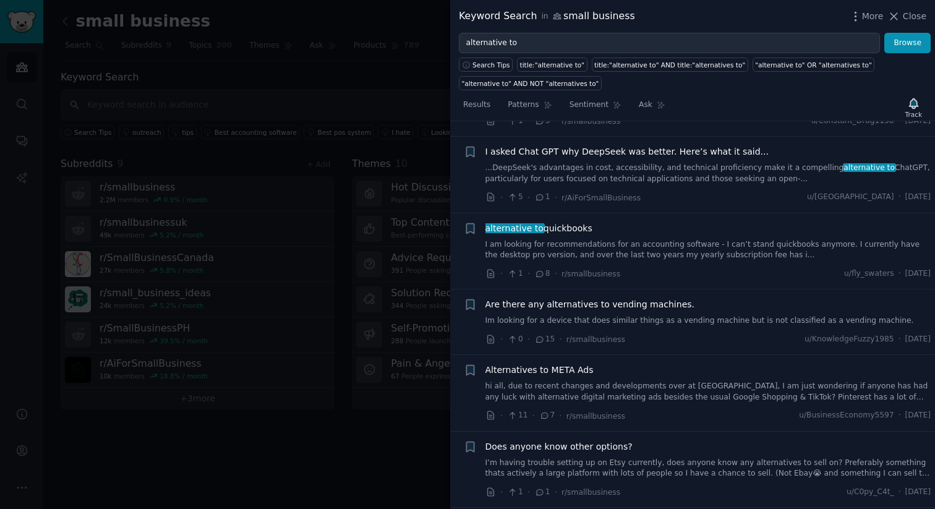
scroll to position [6269, 0]
click at [673, 242] on link "I am looking for recommendations for an accounting software - I can’t stand qui…" at bounding box center [708, 253] width 446 height 22
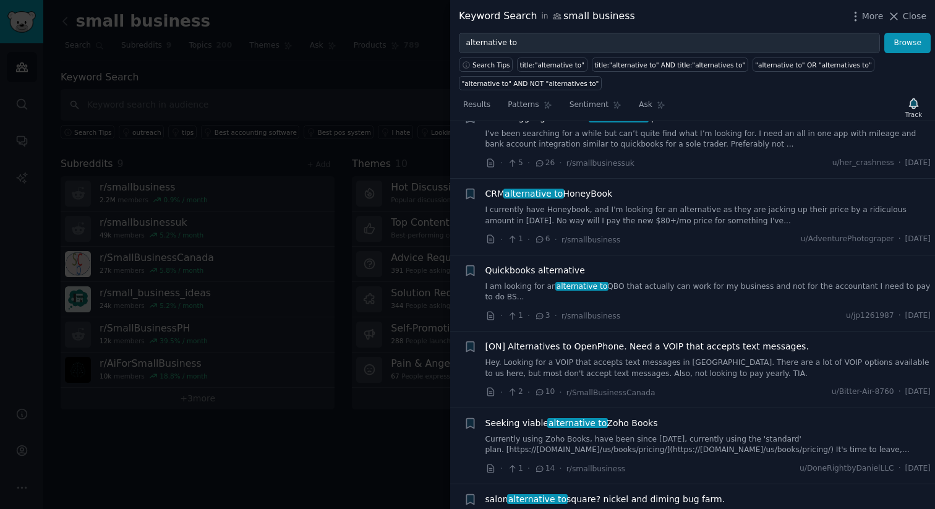
scroll to position [7434, 0]
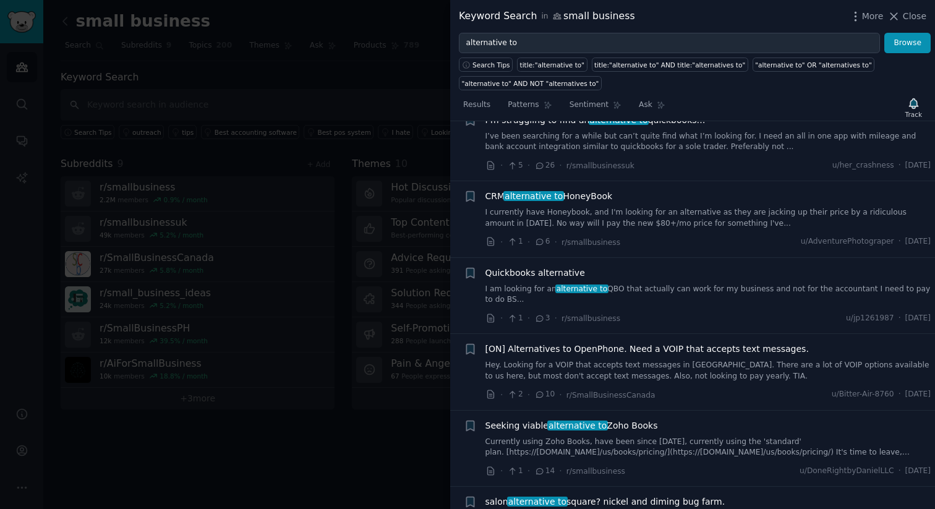
click at [681, 207] on link "I currently have Honeybook, and I'm looking for an alternative as they are jack…" at bounding box center [708, 218] width 446 height 22
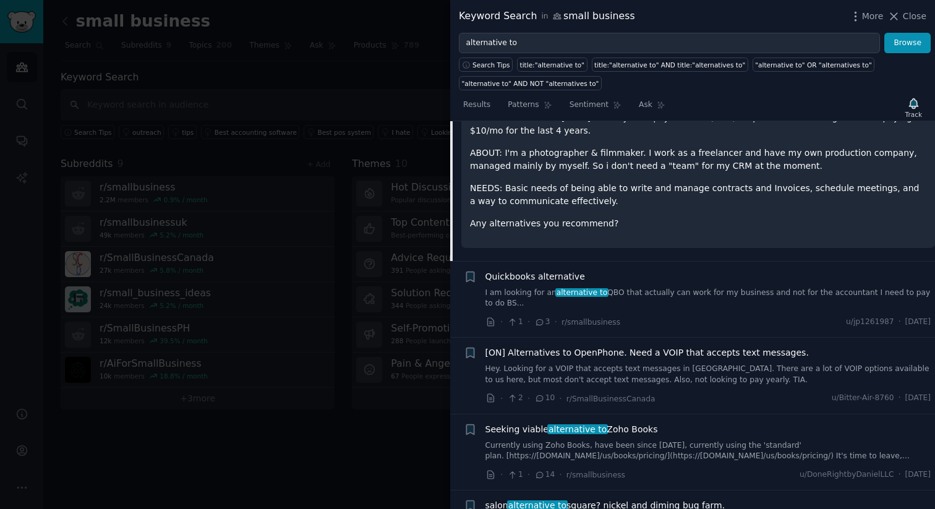
scroll to position [7525, 0]
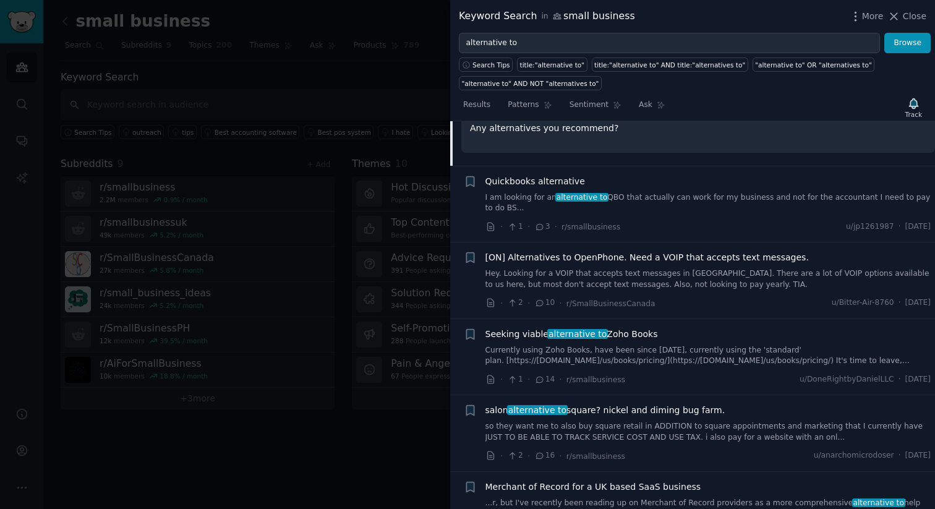
click at [390, 443] on div at bounding box center [467, 254] width 935 height 509
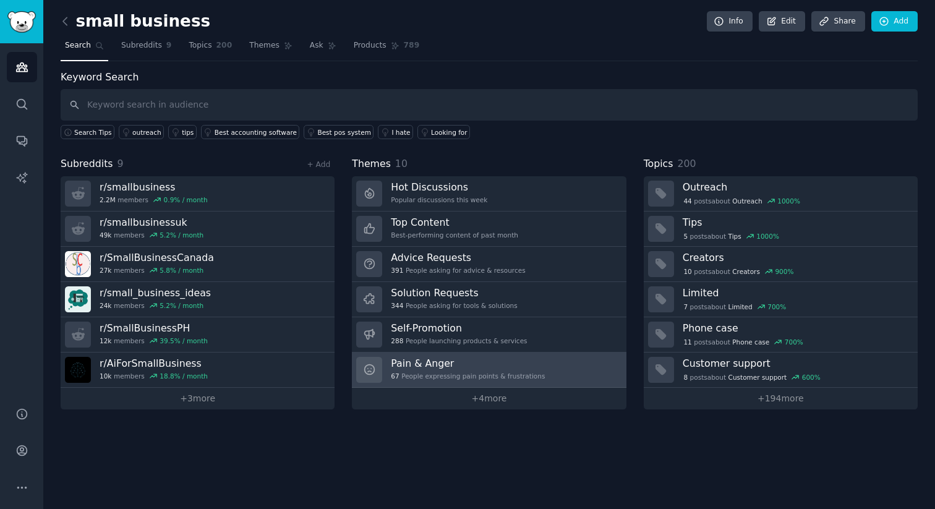
click at [430, 366] on h3 "Pain & Anger" at bounding box center [468, 363] width 154 height 13
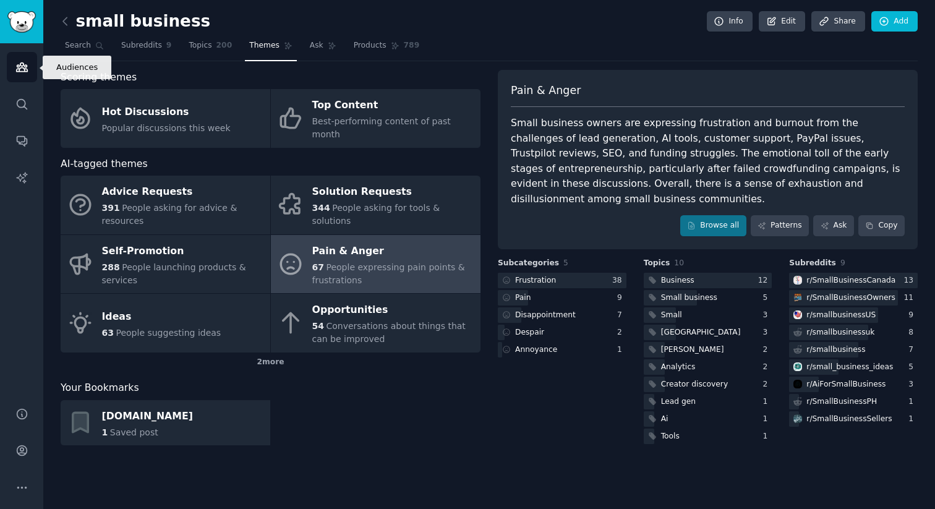
click at [20, 58] on link "Audiences" at bounding box center [22, 67] width 30 height 30
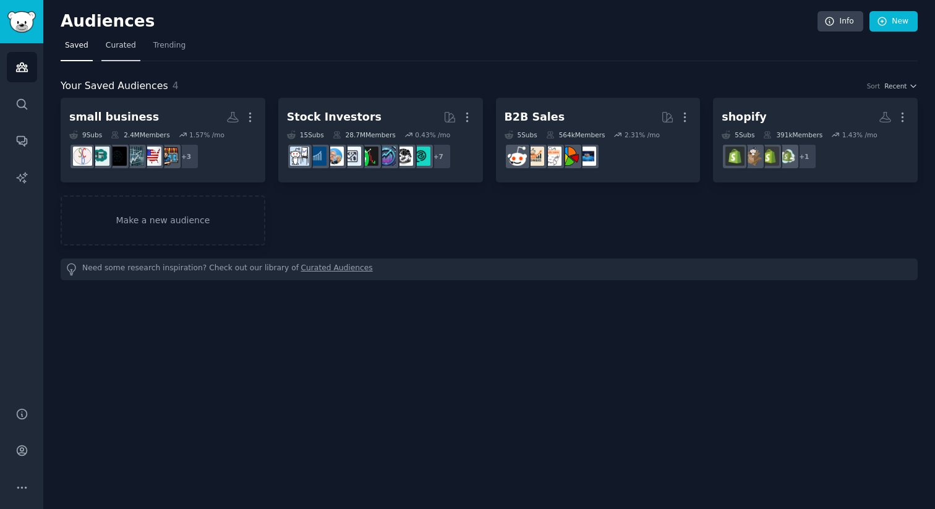
click at [119, 41] on span "Curated" at bounding box center [121, 45] width 30 height 11
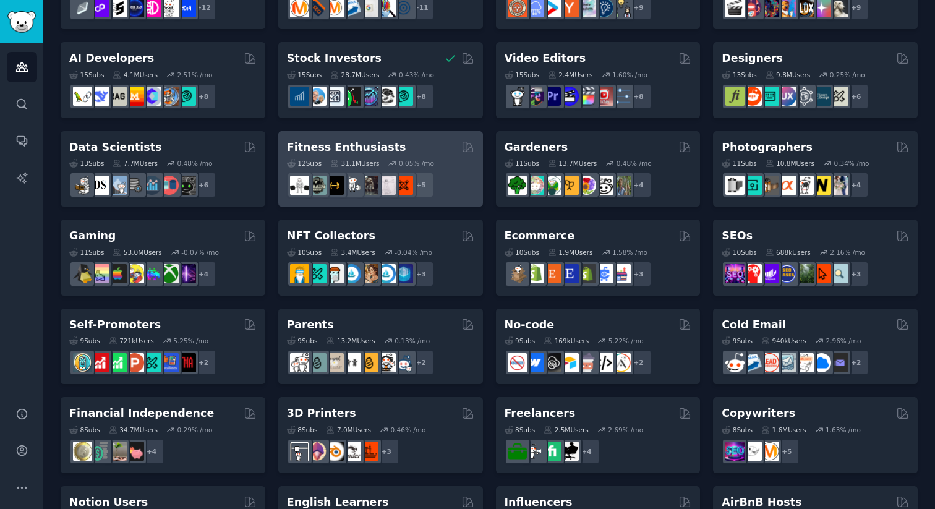
scroll to position [234, 0]
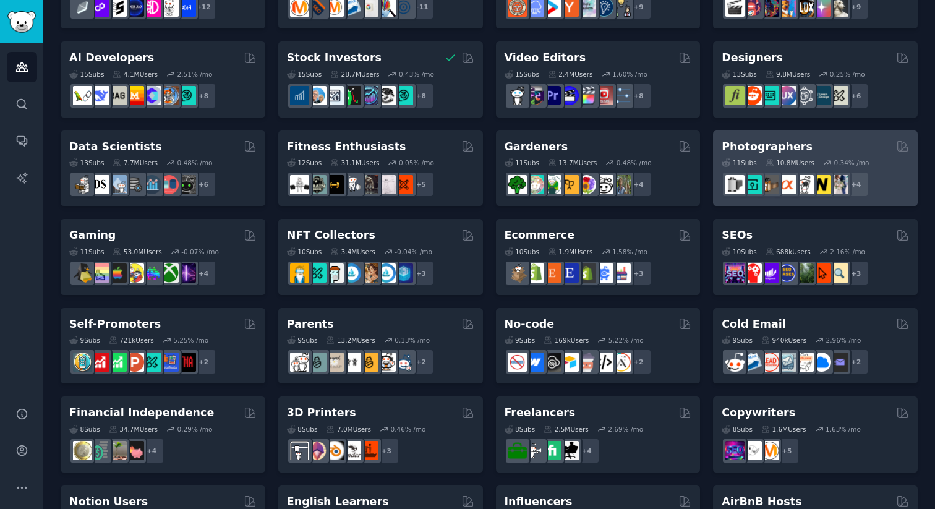
click at [758, 146] on h2 "Photographers" at bounding box center [767, 146] width 91 height 15
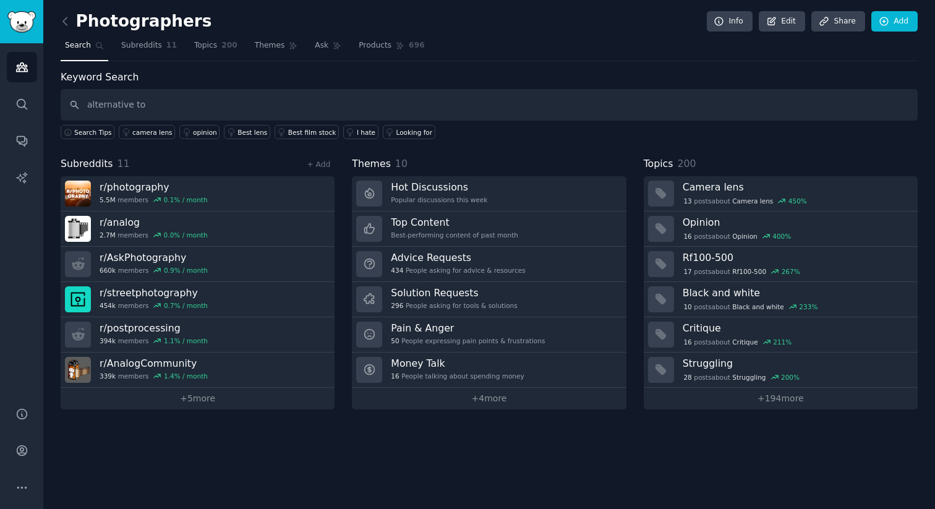
type input "alternative to"
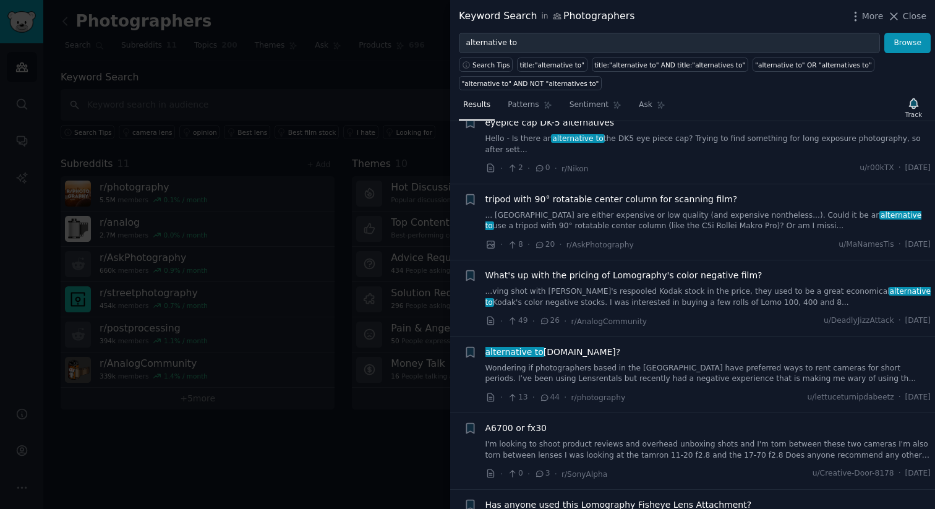
scroll to position [800, 0]
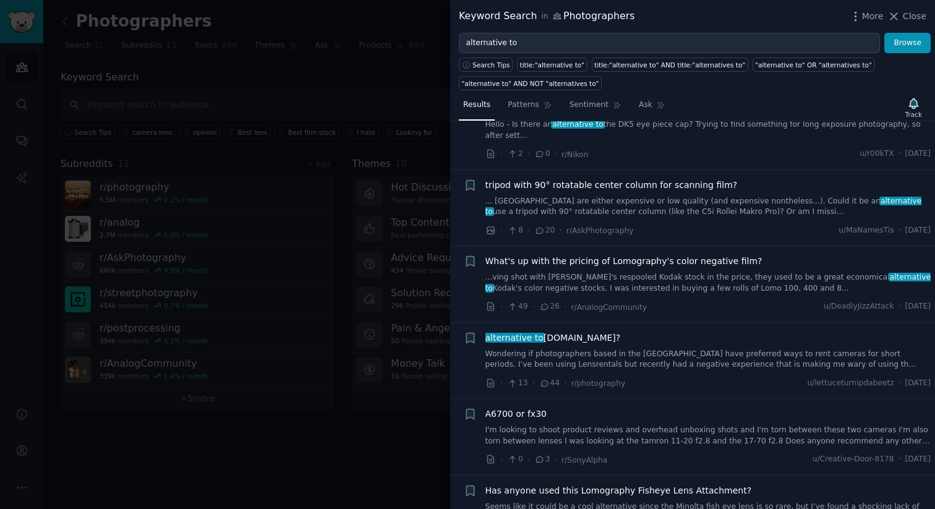
click at [305, 182] on div at bounding box center [467, 254] width 935 height 509
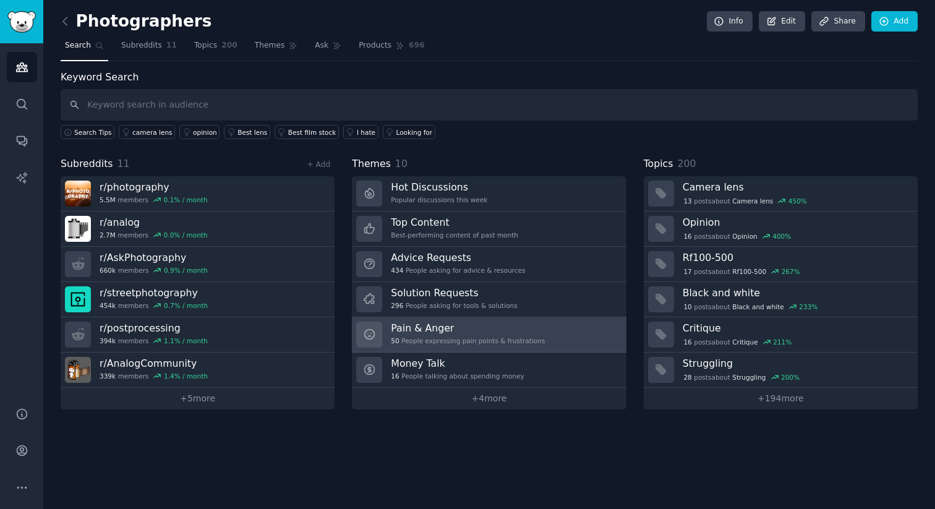
click at [544, 329] on link "Pain & Anger 50 People expressing pain points & frustrations" at bounding box center [489, 334] width 274 height 35
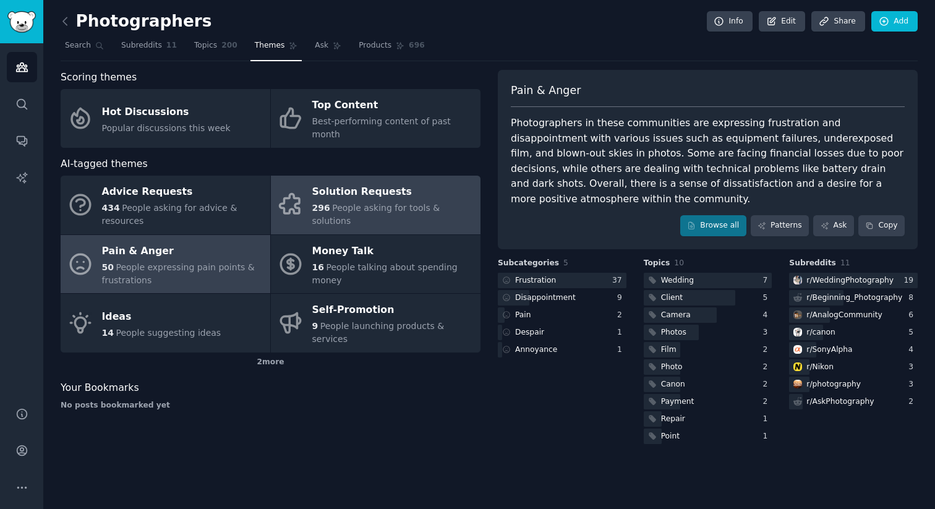
click at [407, 202] on div "296 People asking for tools & solutions" at bounding box center [393, 215] width 162 height 26
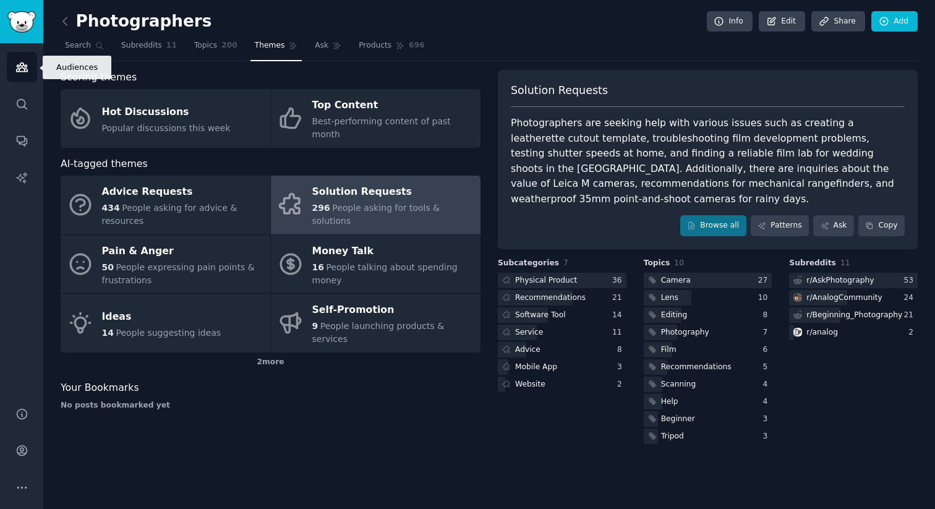
click at [27, 76] on link "Audiences" at bounding box center [22, 67] width 30 height 30
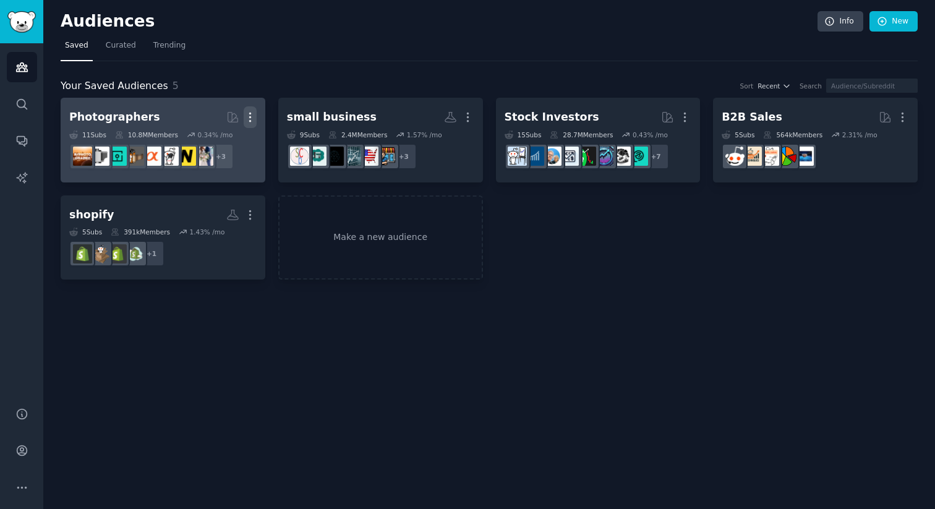
click at [255, 111] on icon "button" at bounding box center [250, 117] width 13 height 13
click at [220, 146] on p "Delete" at bounding box center [216, 143] width 28 height 13
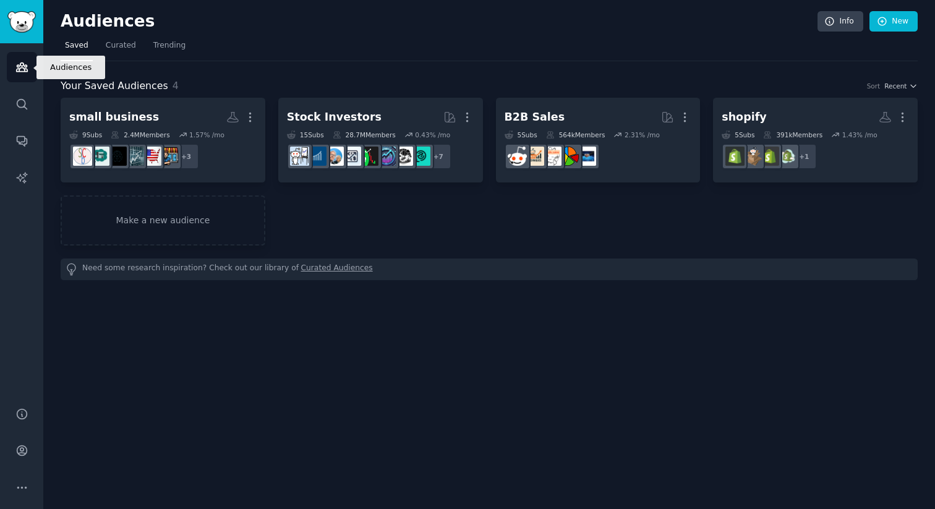
click at [23, 61] on icon "Sidebar" at bounding box center [21, 67] width 13 height 13
click at [23, 66] on icon "Sidebar" at bounding box center [21, 67] width 13 height 13
click at [126, 41] on span "Curated" at bounding box center [121, 45] width 30 height 11
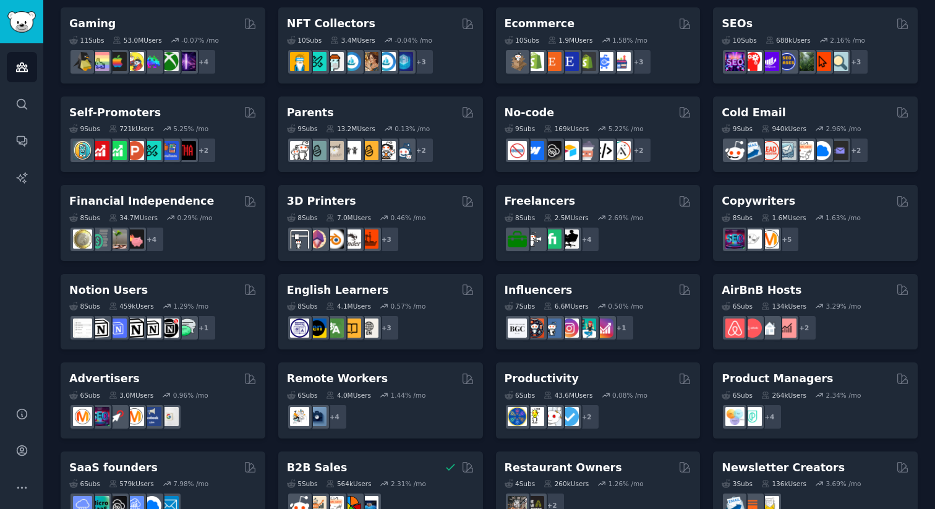
scroll to position [480, 0]
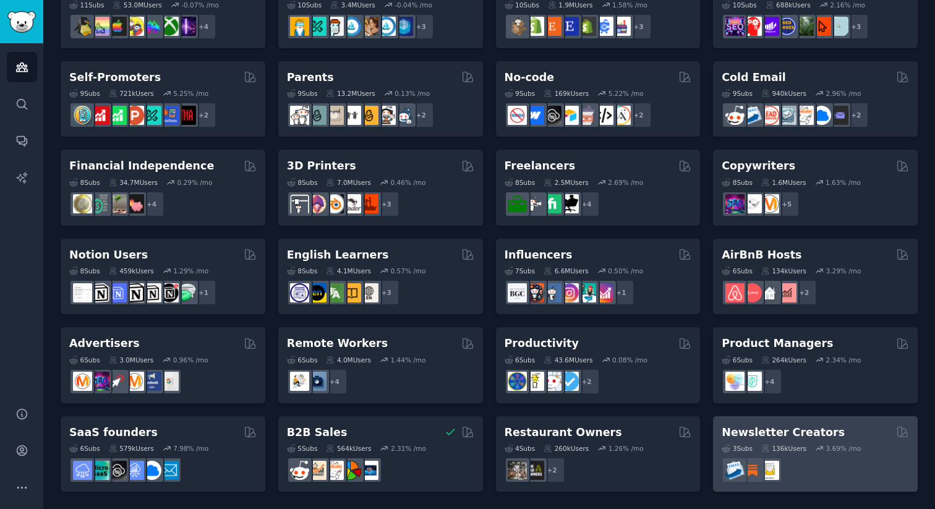
click at [796, 431] on h2 "Newsletter Creators" at bounding box center [783, 432] width 123 height 15
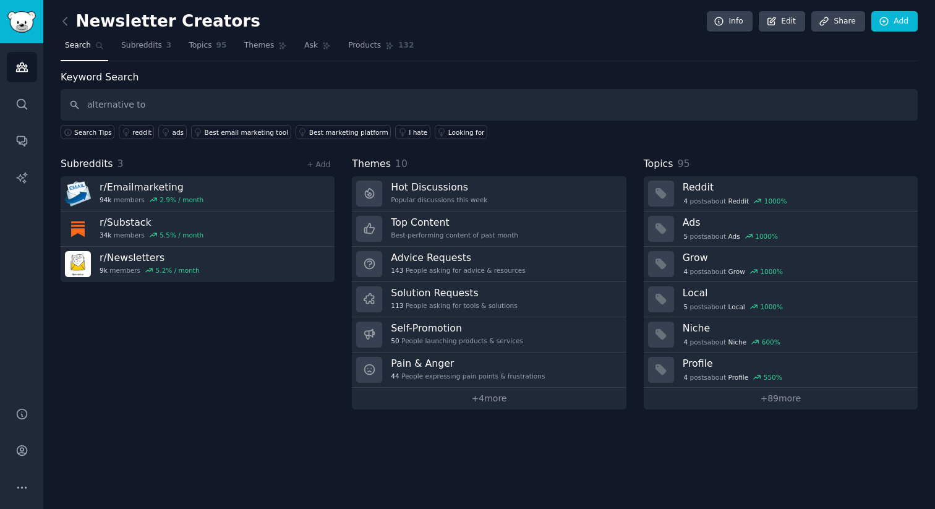
type input "alternative to"
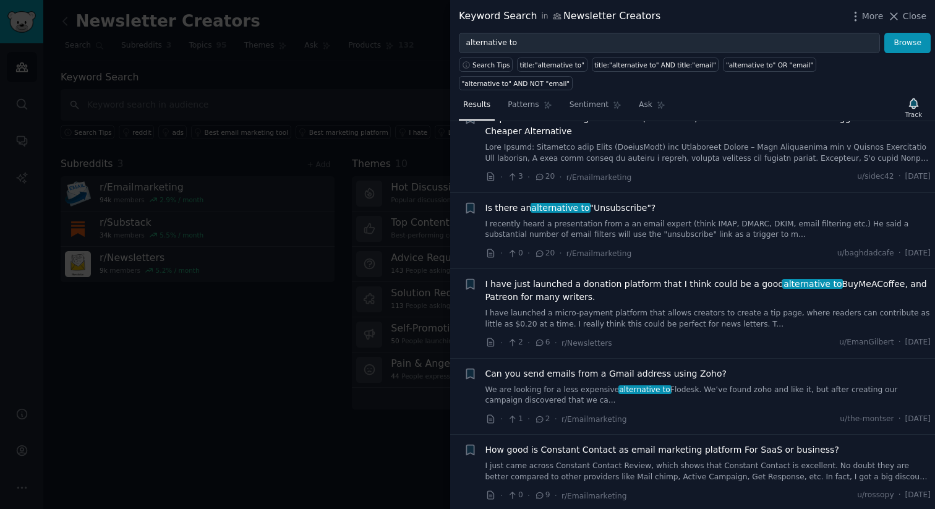
scroll to position [2389, 0]
